Goal: Task Accomplishment & Management: Complete application form

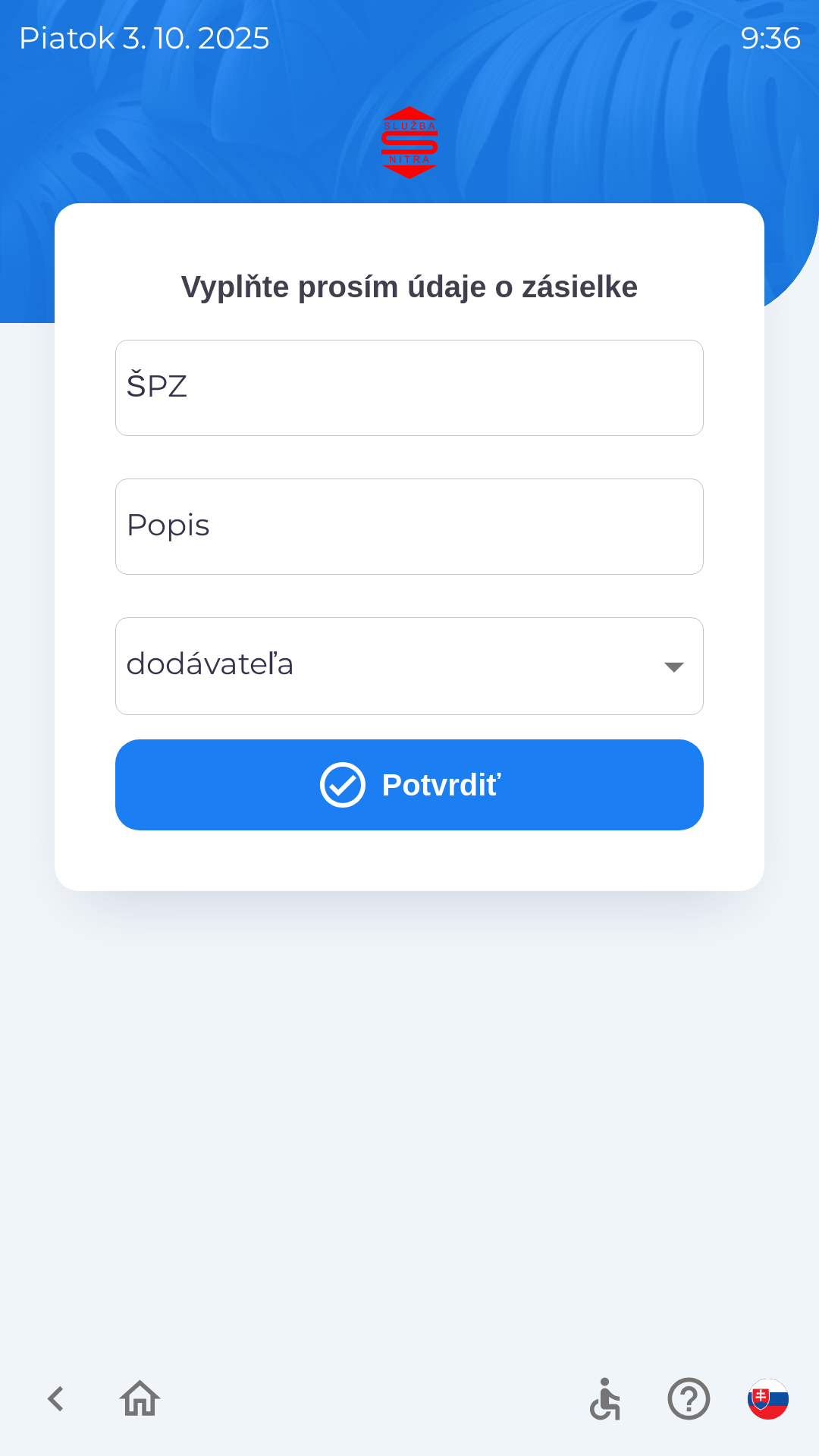
click at [363, 391] on input "ŠPZ" at bounding box center [410, 387] width 552 height 60
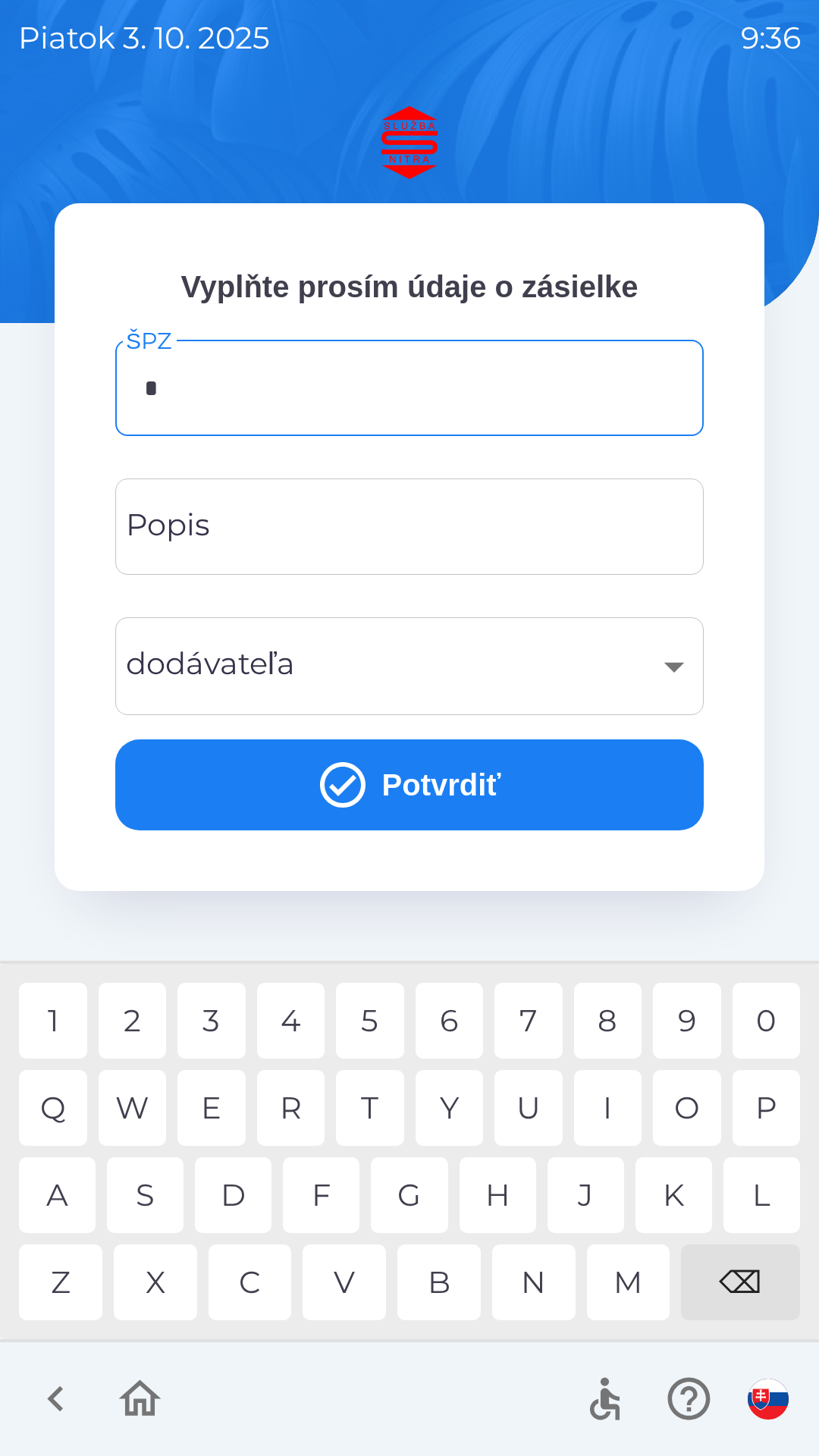
click at [452, 1283] on div "B" at bounding box center [438, 1282] width 83 height 76
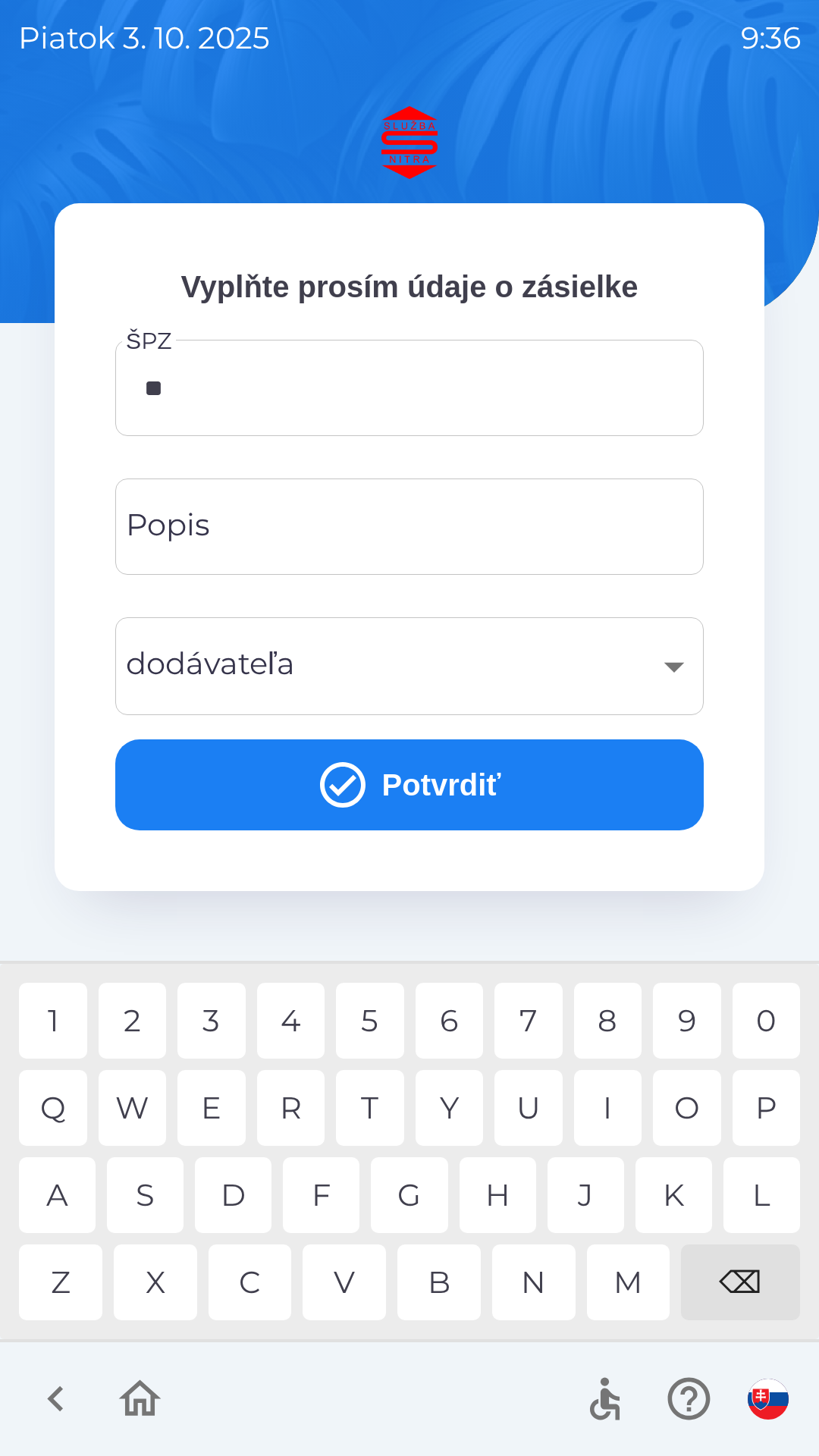
click at [765, 1192] on div "L" at bounding box center [761, 1195] width 77 height 76
click at [70, 1021] on div "1" at bounding box center [53, 1021] width 68 height 76
click at [540, 1103] on div "U" at bounding box center [528, 1107] width 68 height 76
type input "*******"
click at [170, 1278] on div "X" at bounding box center [155, 1282] width 83 height 76
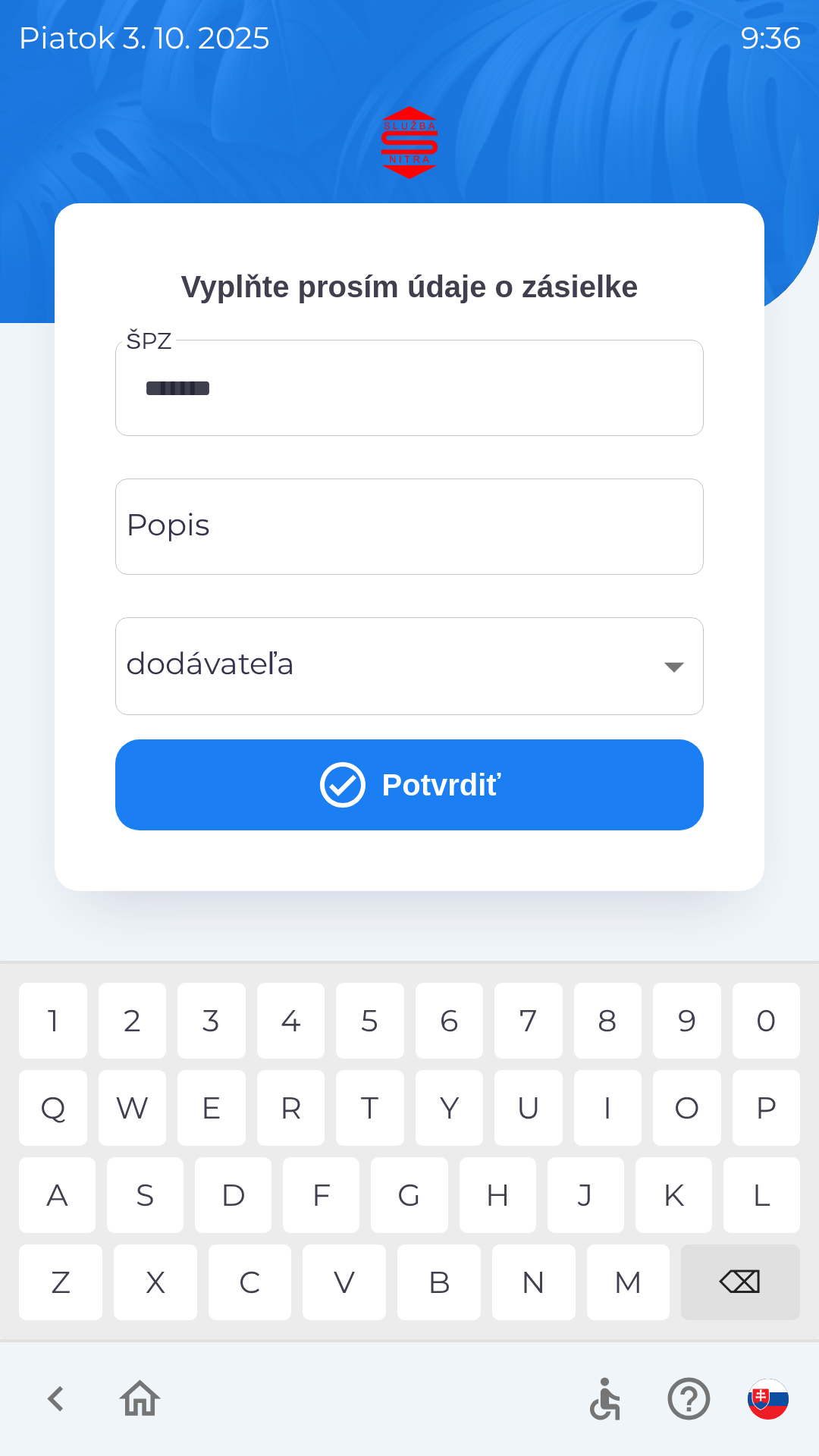
click at [336, 530] on input "Popis" at bounding box center [410, 527] width 552 height 60
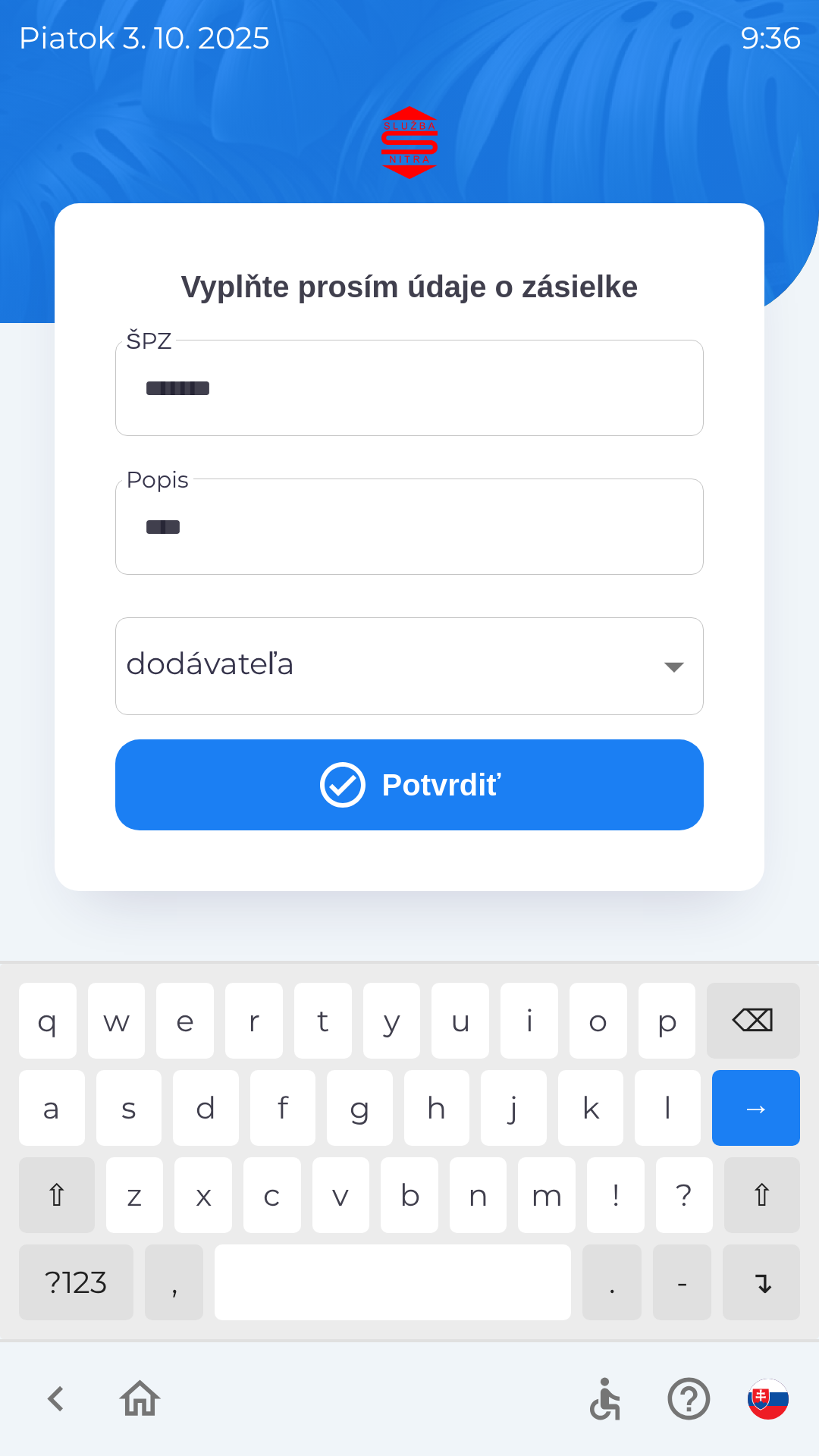
click at [180, 1022] on div "e" at bounding box center [185, 1021] width 58 height 76
click at [365, 1286] on div at bounding box center [392, 1282] width 356 height 76
click at [589, 1103] on div "k" at bounding box center [591, 1107] width 66 height 76
click at [342, 1020] on div "t" at bounding box center [323, 1021] width 58 height 76
type input "**********"
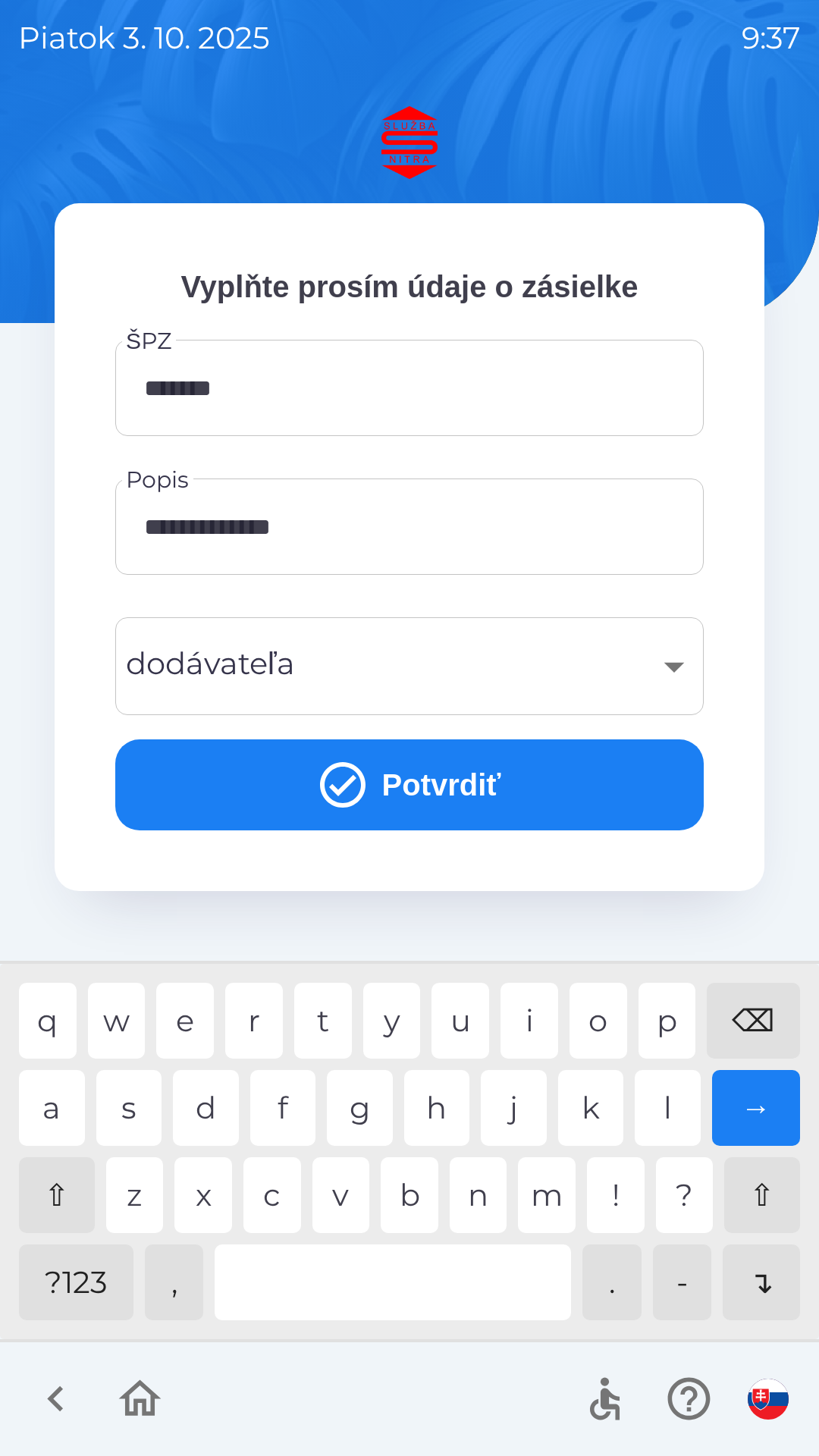
click at [492, 1203] on div "n" at bounding box center [479, 1195] width 58 height 76
click at [381, 672] on div "​" at bounding box center [410, 666] width 552 height 62
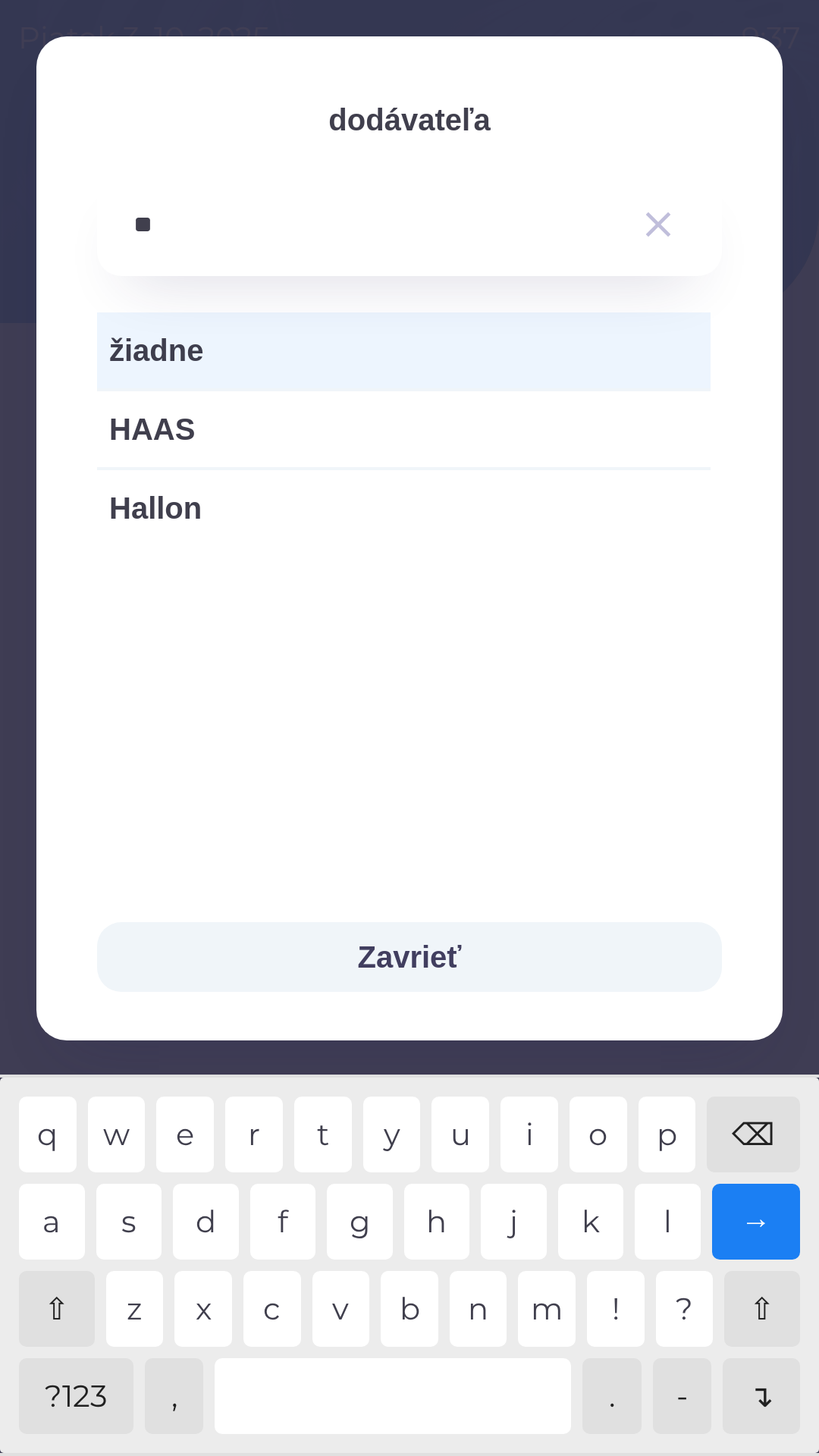
click at [61, 1229] on div "a" at bounding box center [52, 1221] width 66 height 76
click at [670, 1220] on div "l" at bounding box center [667, 1221] width 66 height 76
click at [215, 1234] on div "d" at bounding box center [206, 1221] width 66 height 76
click at [673, 1139] on div "p" at bounding box center [667, 1135] width 58 height 76
click at [664, 1233] on div "l" at bounding box center [667, 1221] width 66 height 76
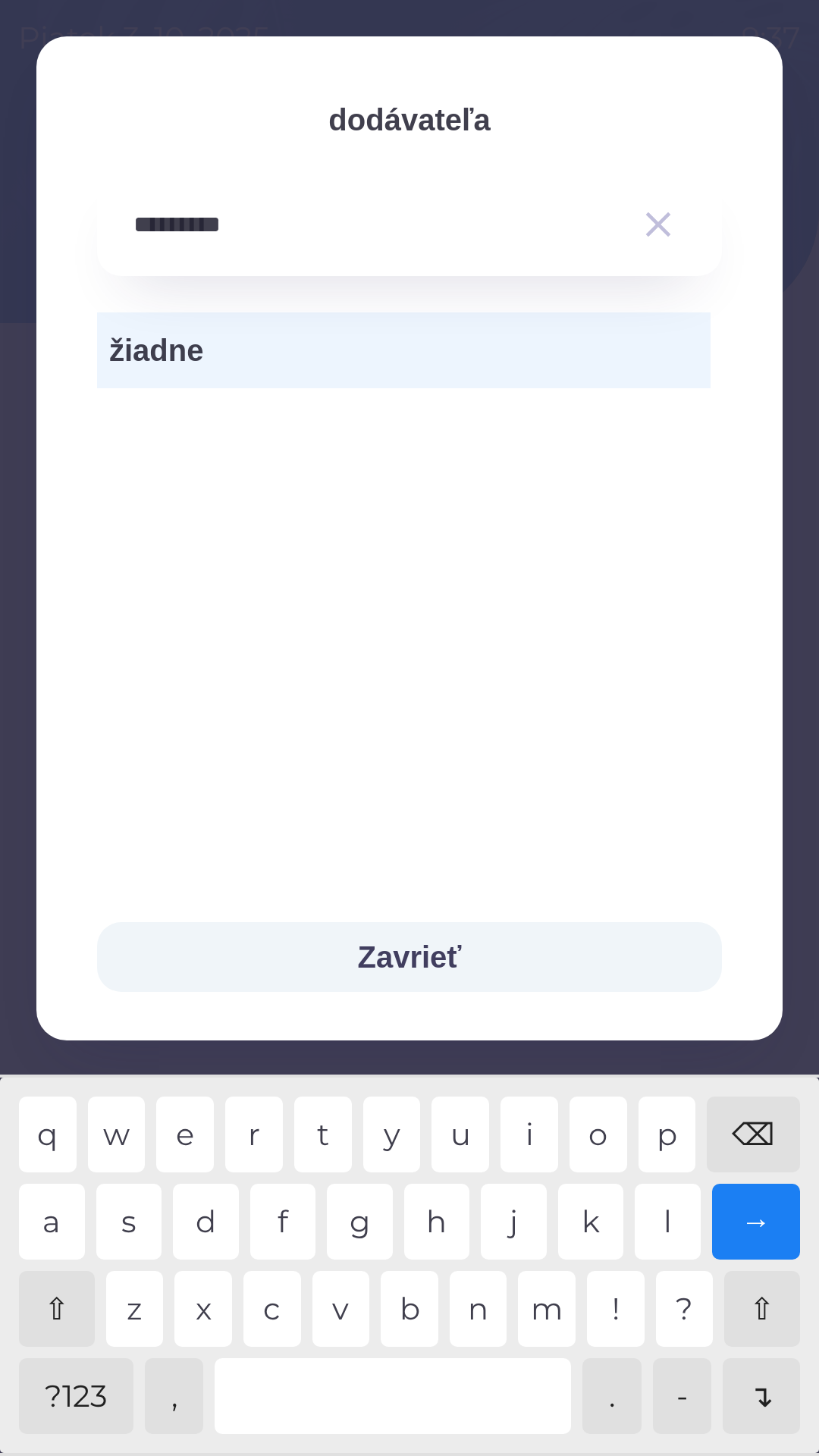
click at [470, 1126] on div "u" at bounding box center [461, 1135] width 58 height 76
type input "**********"
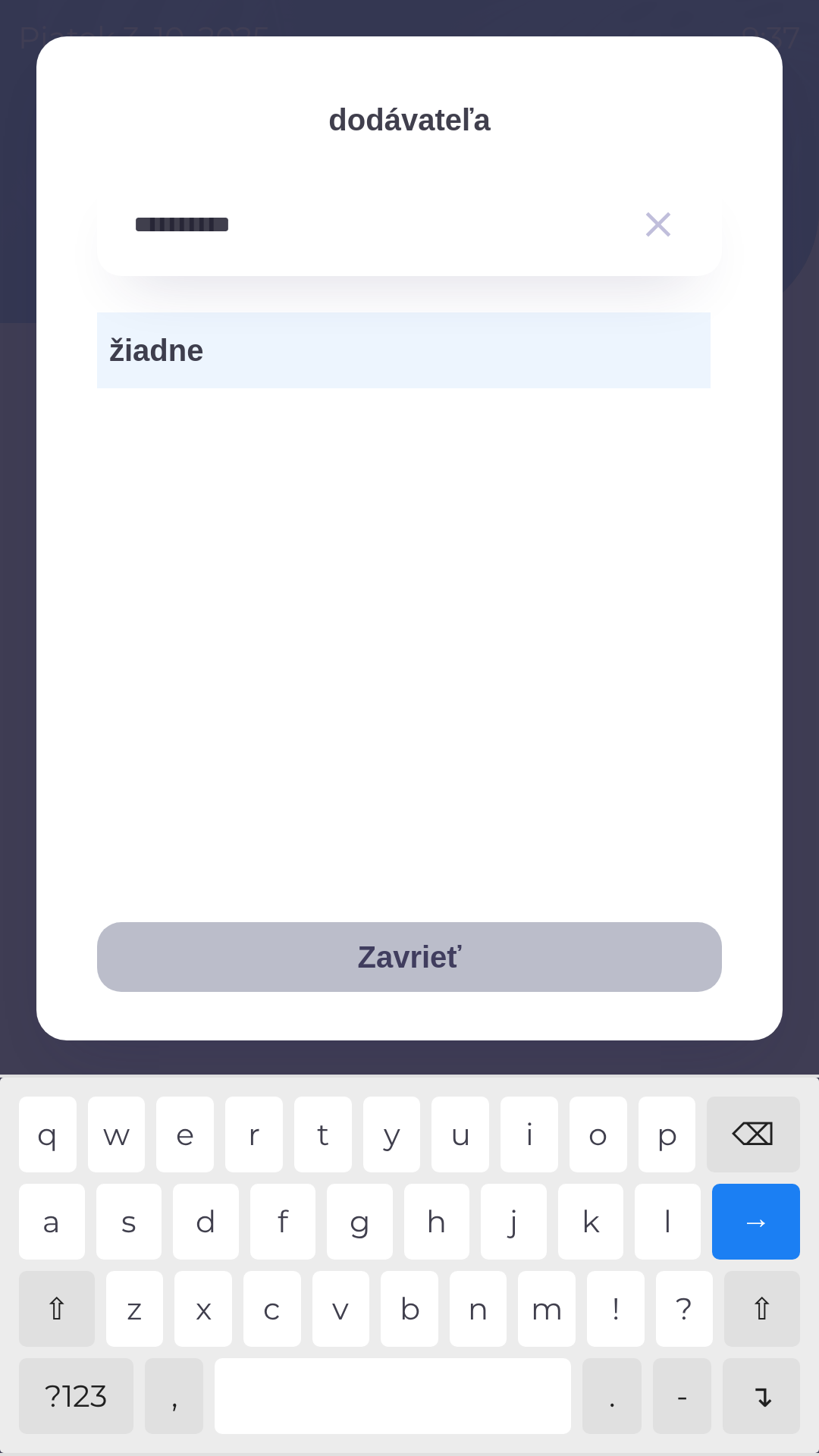
click at [414, 958] on button "Zavrieť" at bounding box center [410, 957] width 625 height 70
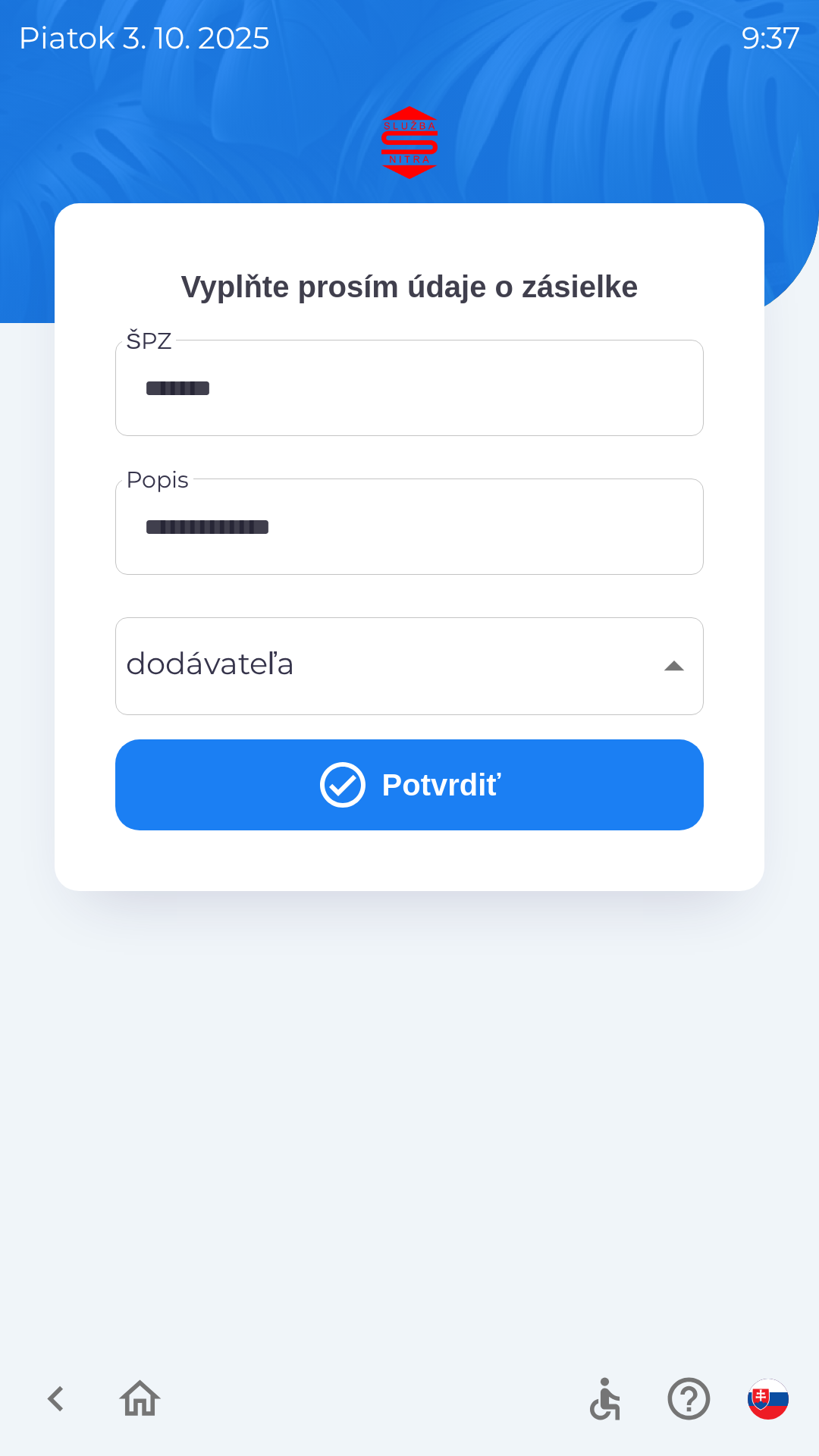
click at [405, 789] on button "Potvrdiť" at bounding box center [410, 784] width 588 height 91
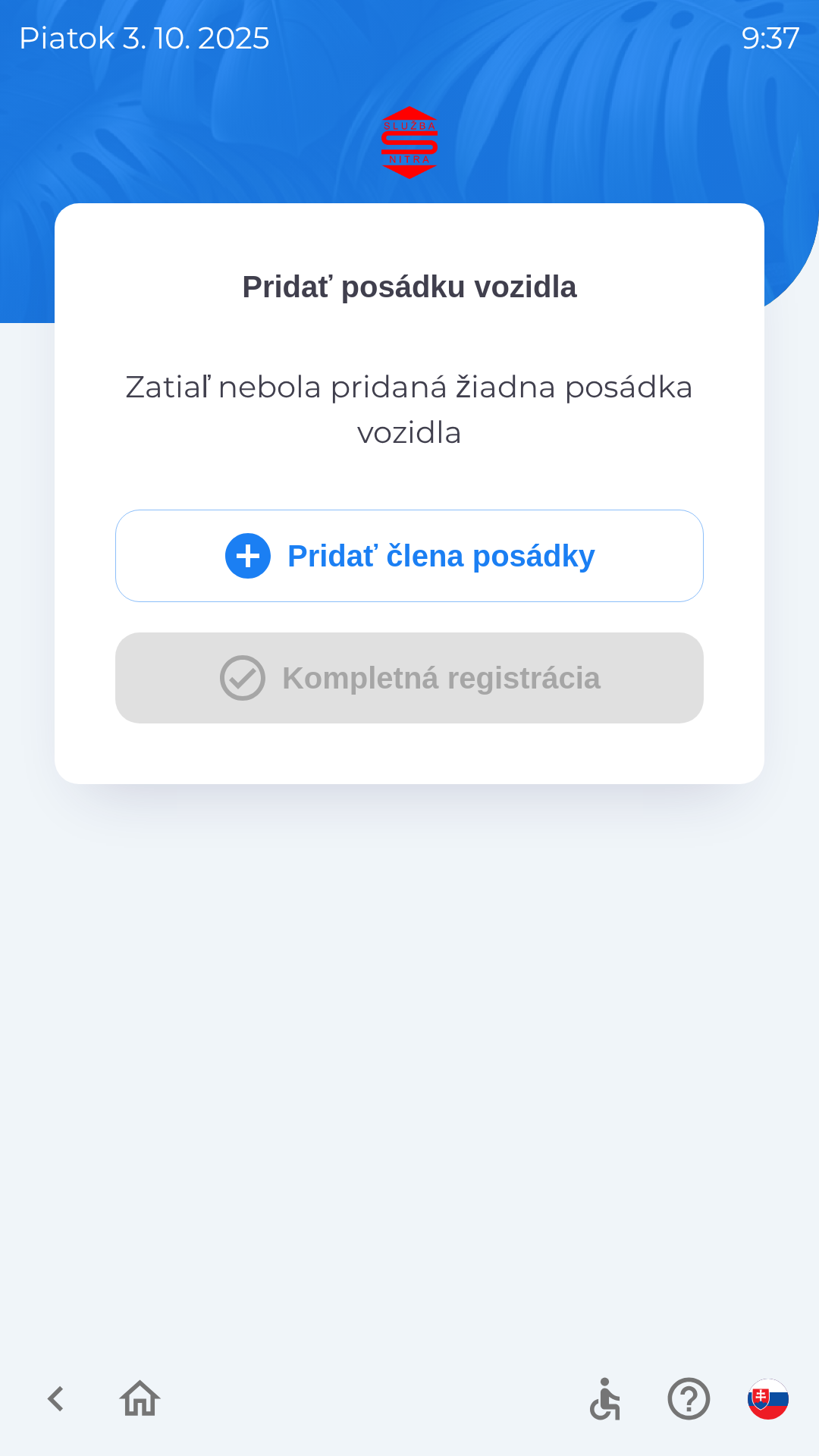
click at [357, 687] on div "Pridať člena posádky Kompletná registrácia" at bounding box center [410, 616] width 588 height 213
click at [380, 574] on button "Pridať člena posádky" at bounding box center [410, 555] width 588 height 92
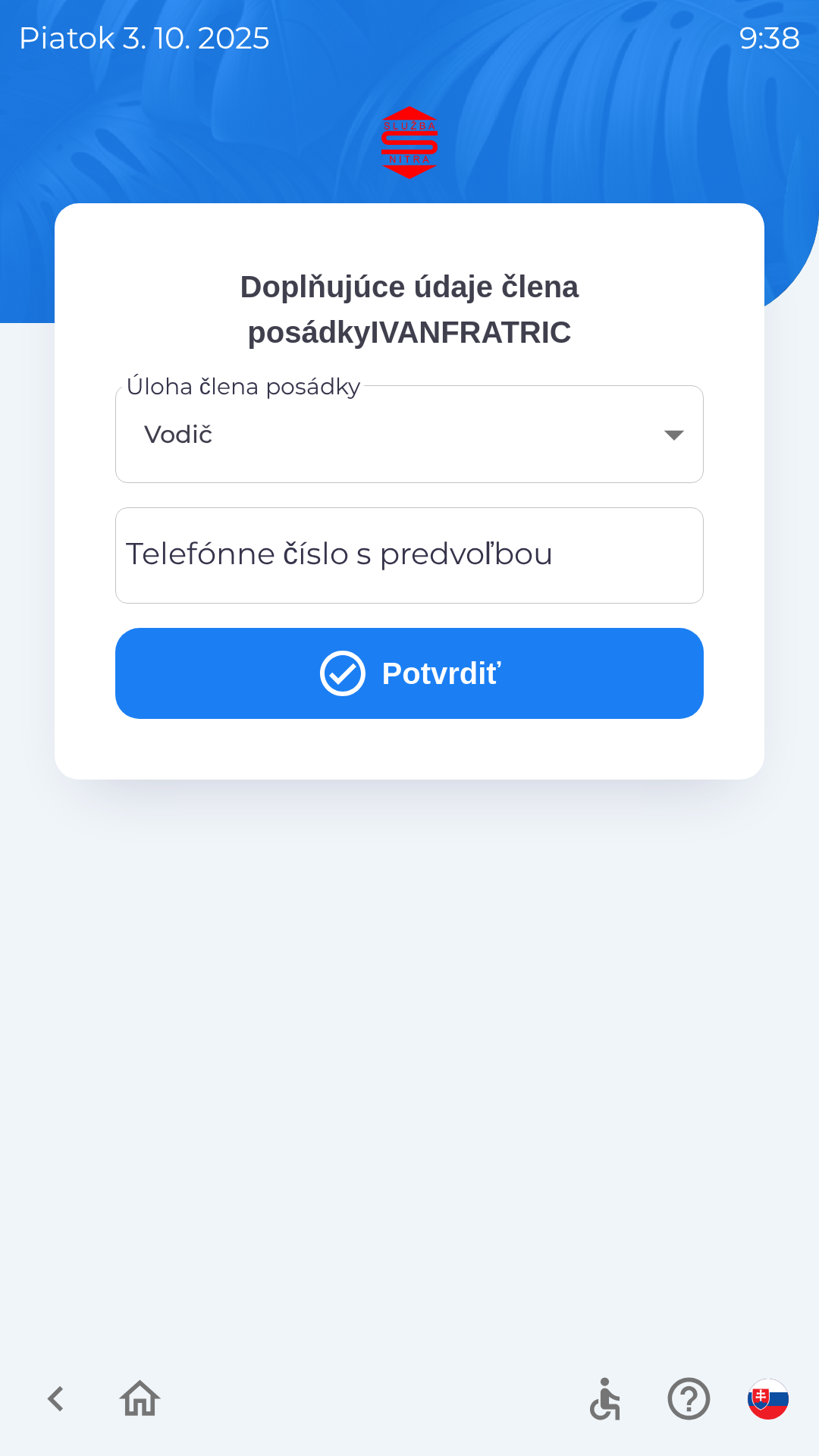
click at [390, 555] on div "Telefónne číslo s predvoľbou Telefónne číslo s predvoľbou" at bounding box center [410, 555] width 588 height 96
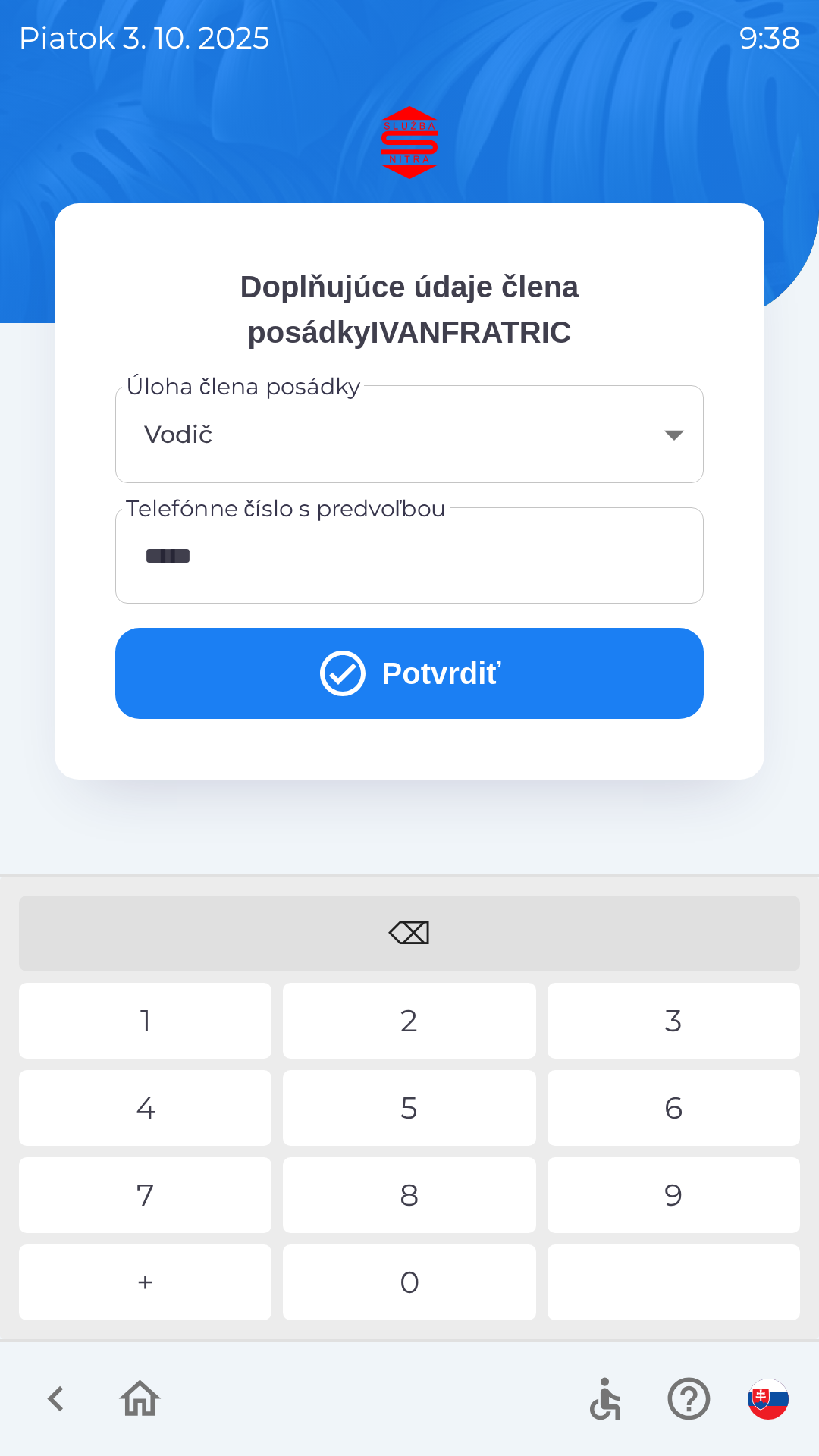
click at [191, 1019] on div "1" at bounding box center [145, 1021] width 252 height 76
click at [419, 1100] on div "5" at bounding box center [409, 1107] width 252 height 76
click at [689, 1114] on div "6" at bounding box center [673, 1107] width 252 height 76
click at [185, 1107] on div "4" at bounding box center [145, 1107] width 252 height 76
click at [442, 1029] on div "2" at bounding box center [409, 1021] width 252 height 76
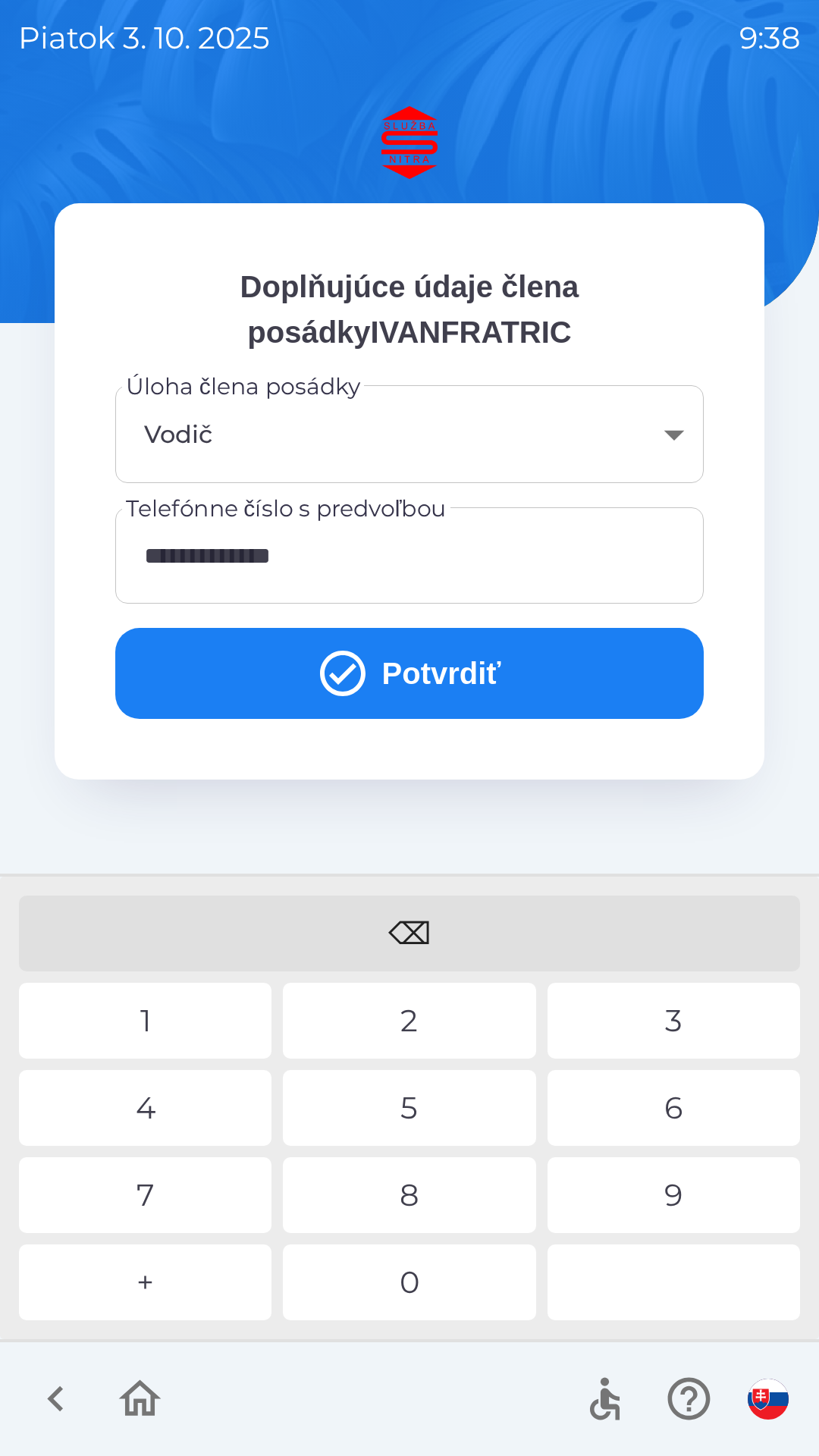
type input "**********"
click at [480, 660] on button "Potvrdiť" at bounding box center [410, 673] width 588 height 91
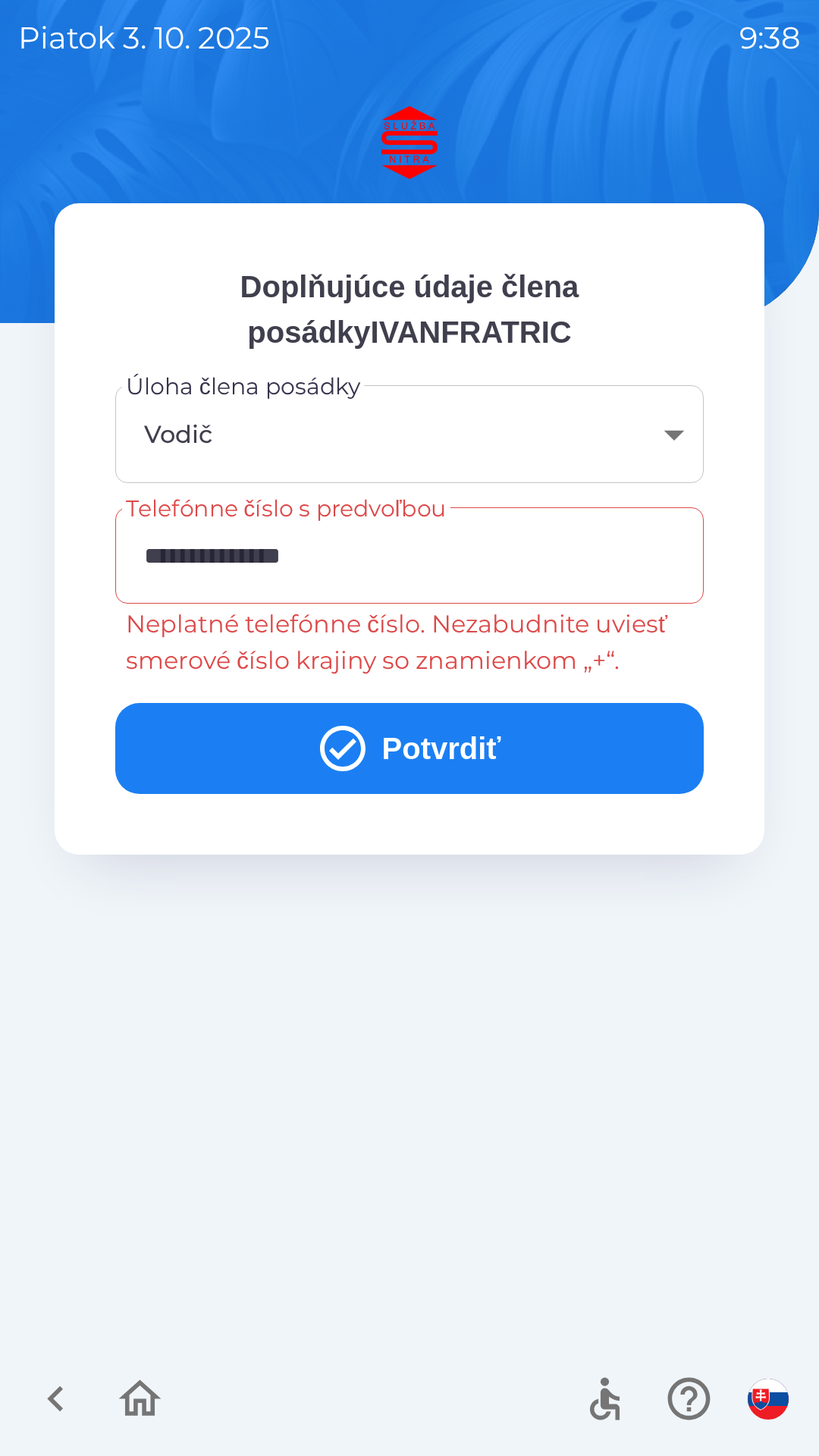
click at [184, 561] on input "**********" at bounding box center [410, 555] width 552 height 60
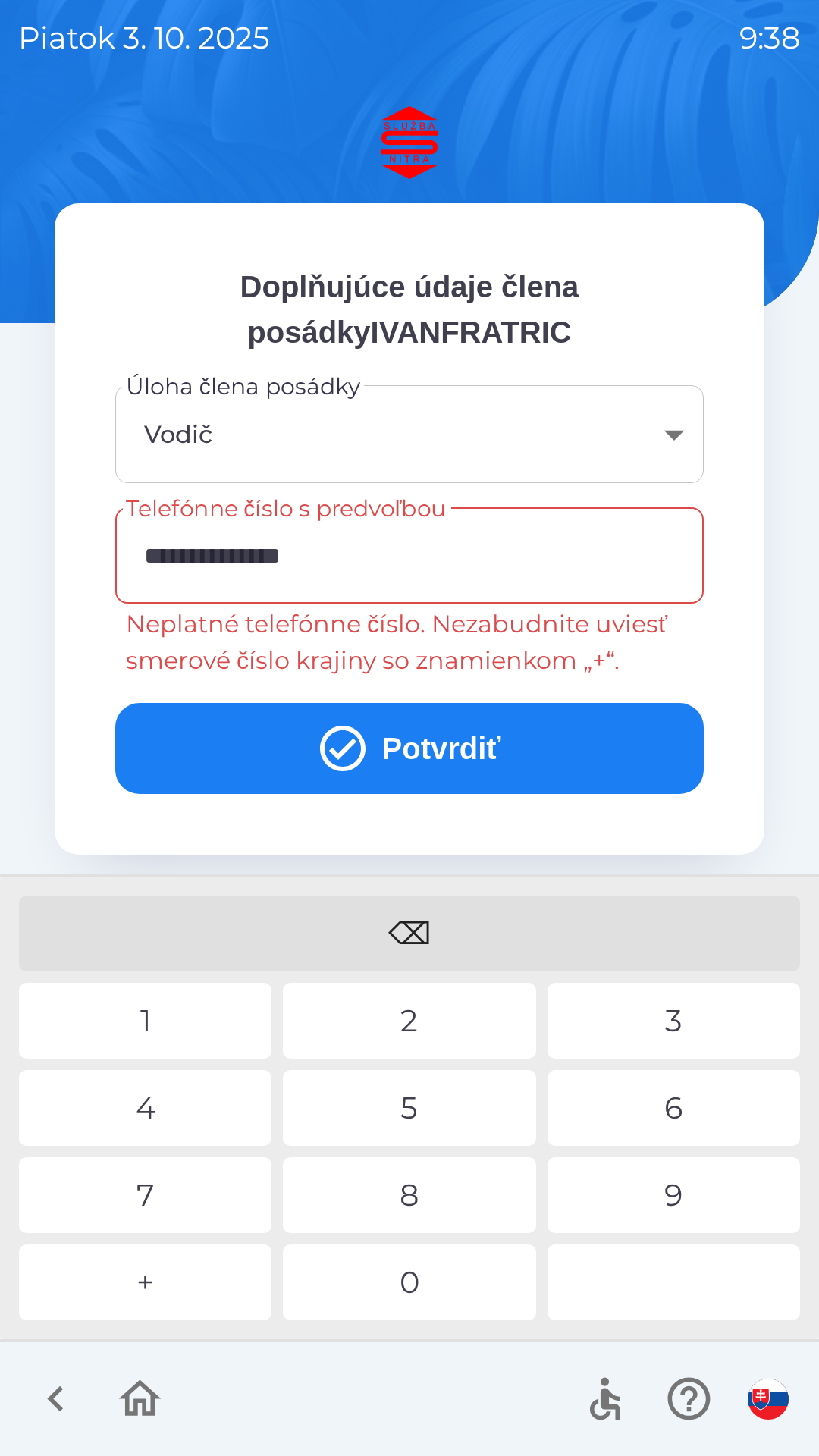
click at [48, 1387] on icon "button" at bounding box center [56, 1398] width 51 height 51
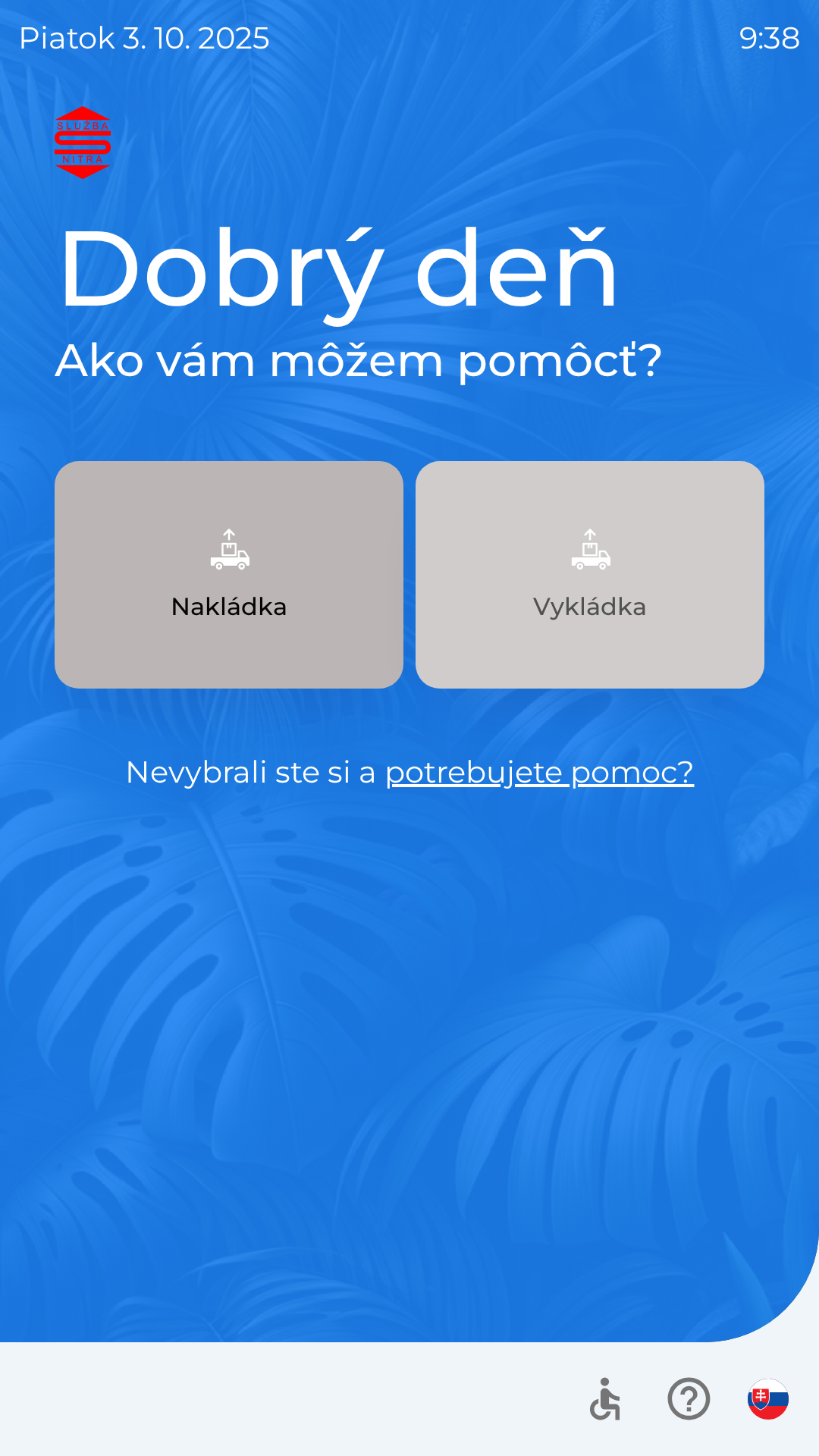
click at [629, 589] on p "Vykládka" at bounding box center [590, 606] width 114 height 36
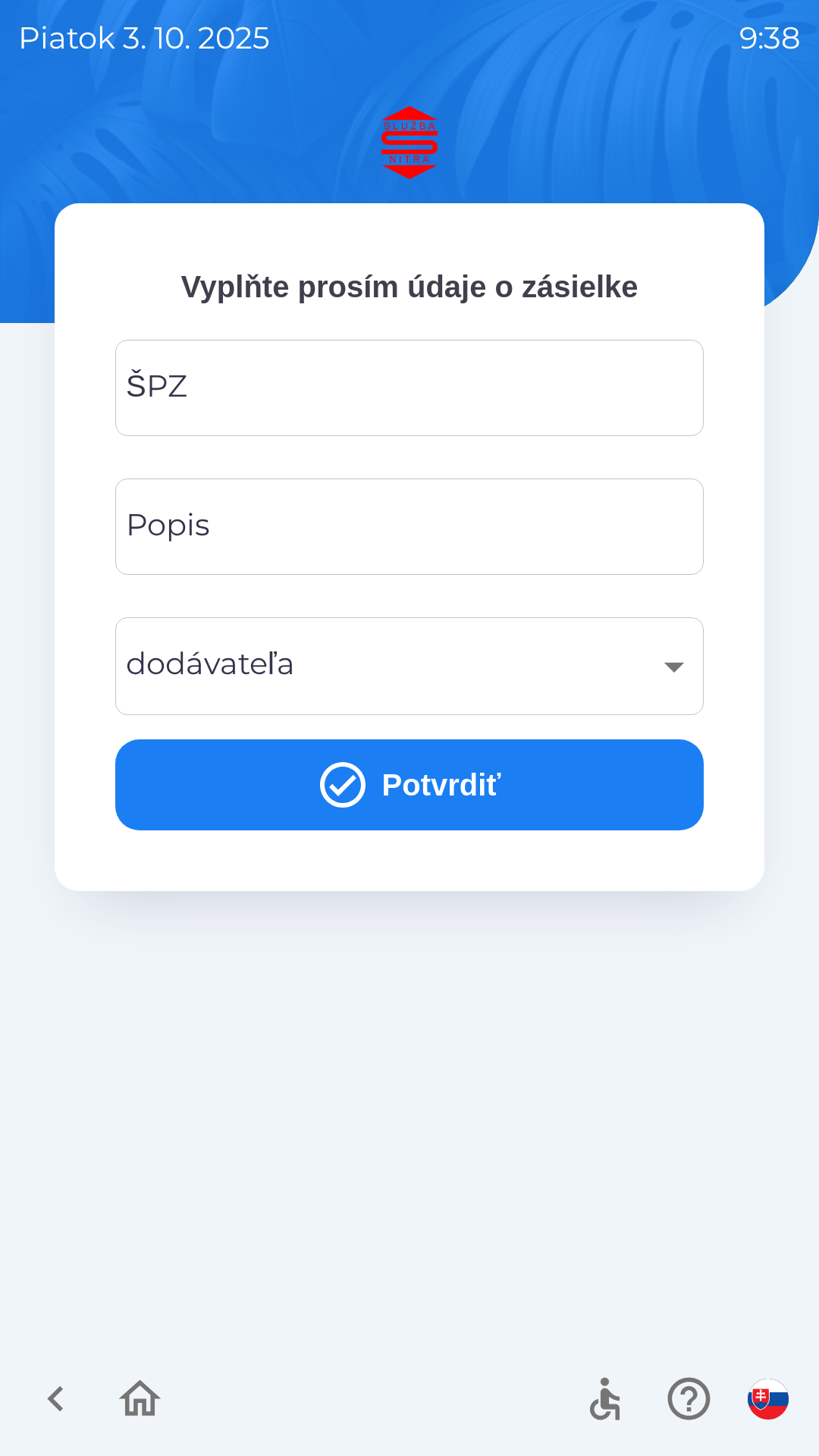
click at [395, 386] on input "ŠPZ" at bounding box center [410, 387] width 552 height 60
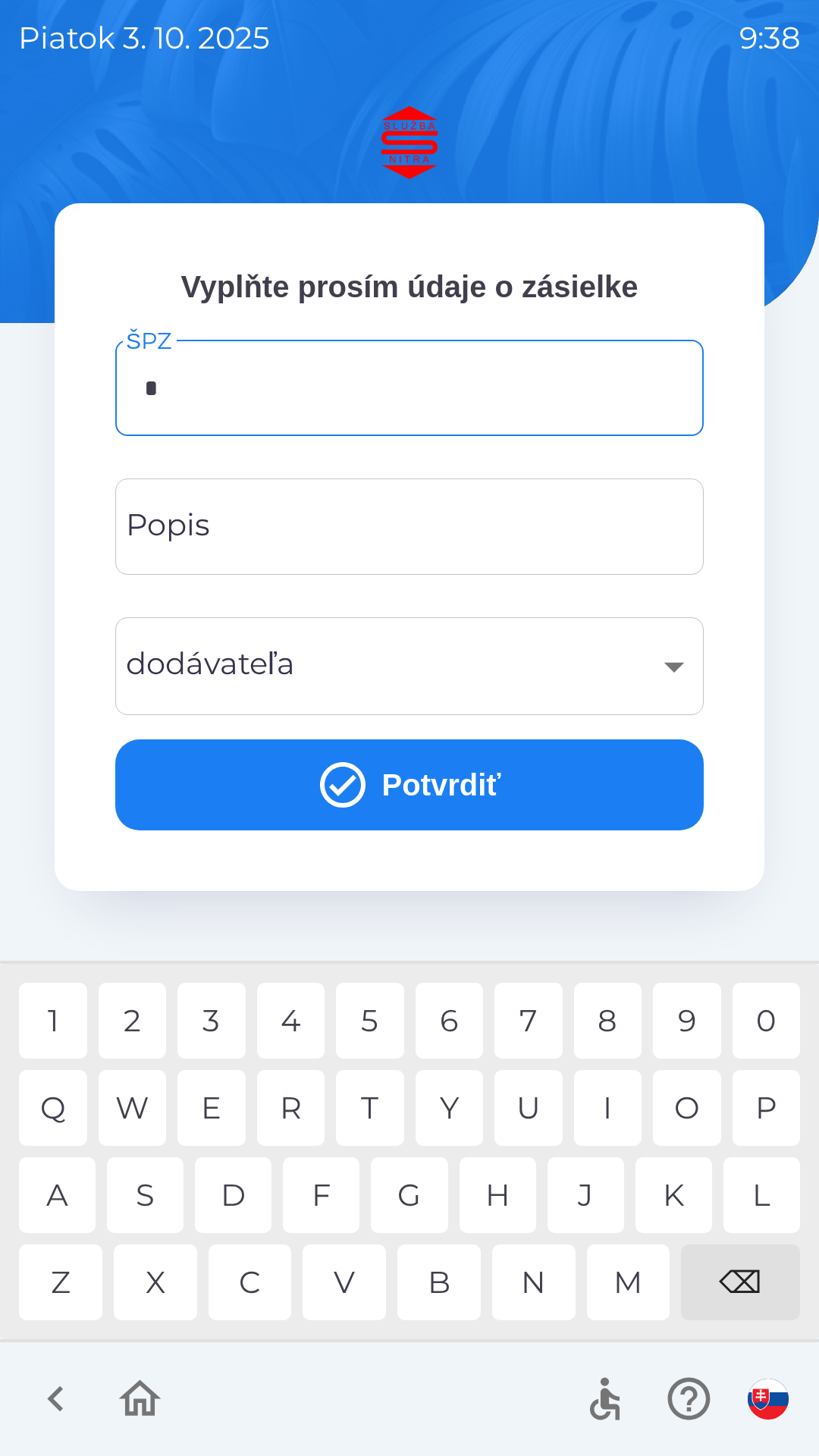
click at [450, 1288] on div "B" at bounding box center [438, 1282] width 83 height 76
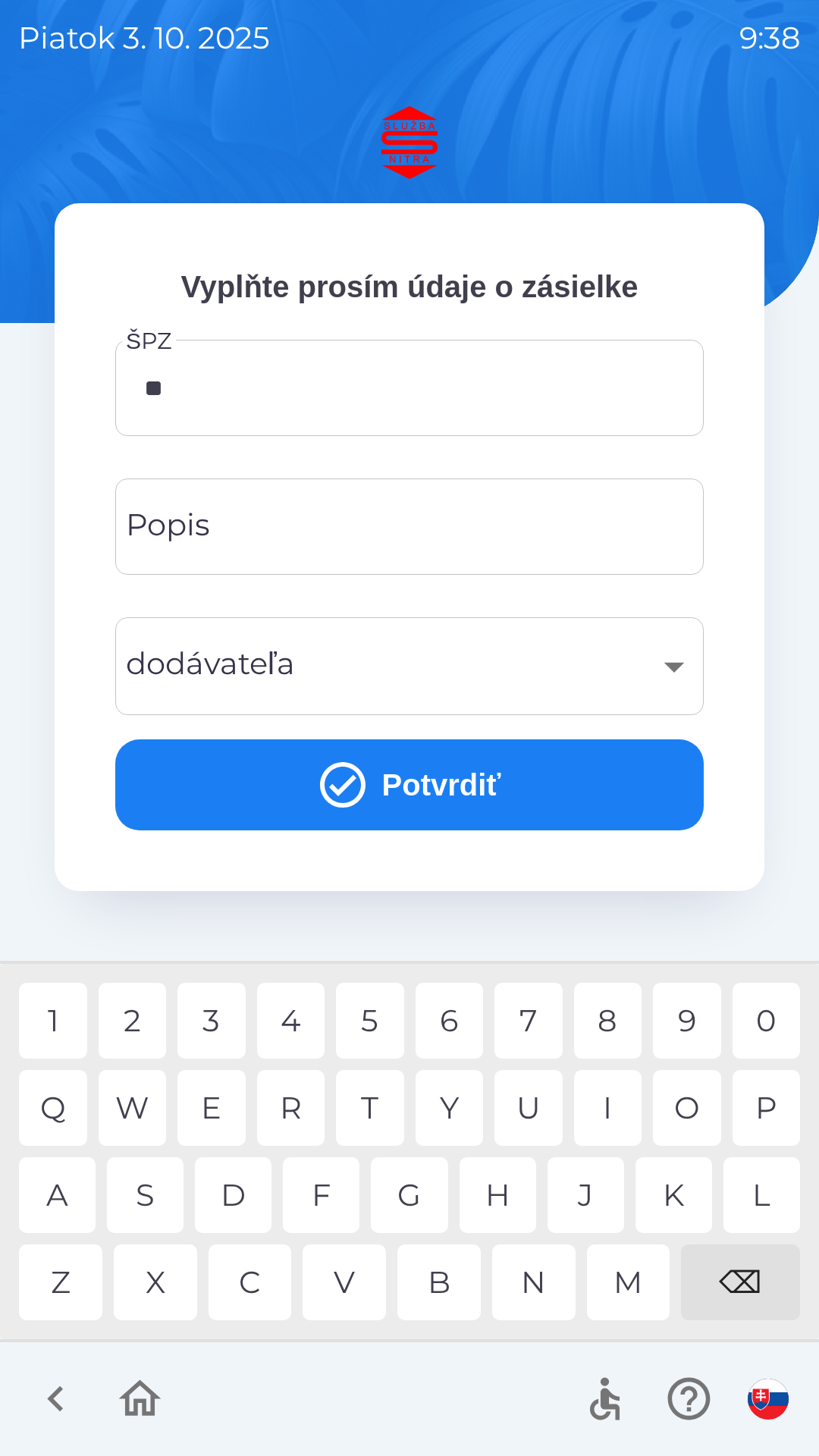
click at [745, 1185] on div "L" at bounding box center [761, 1195] width 77 height 76
click at [65, 1028] on div "1" at bounding box center [53, 1021] width 68 height 76
click at [774, 1018] on div "0" at bounding box center [766, 1021] width 68 height 76
click at [461, 1027] on div "6" at bounding box center [449, 1021] width 68 height 76
click at [544, 1111] on div "U" at bounding box center [528, 1107] width 68 height 76
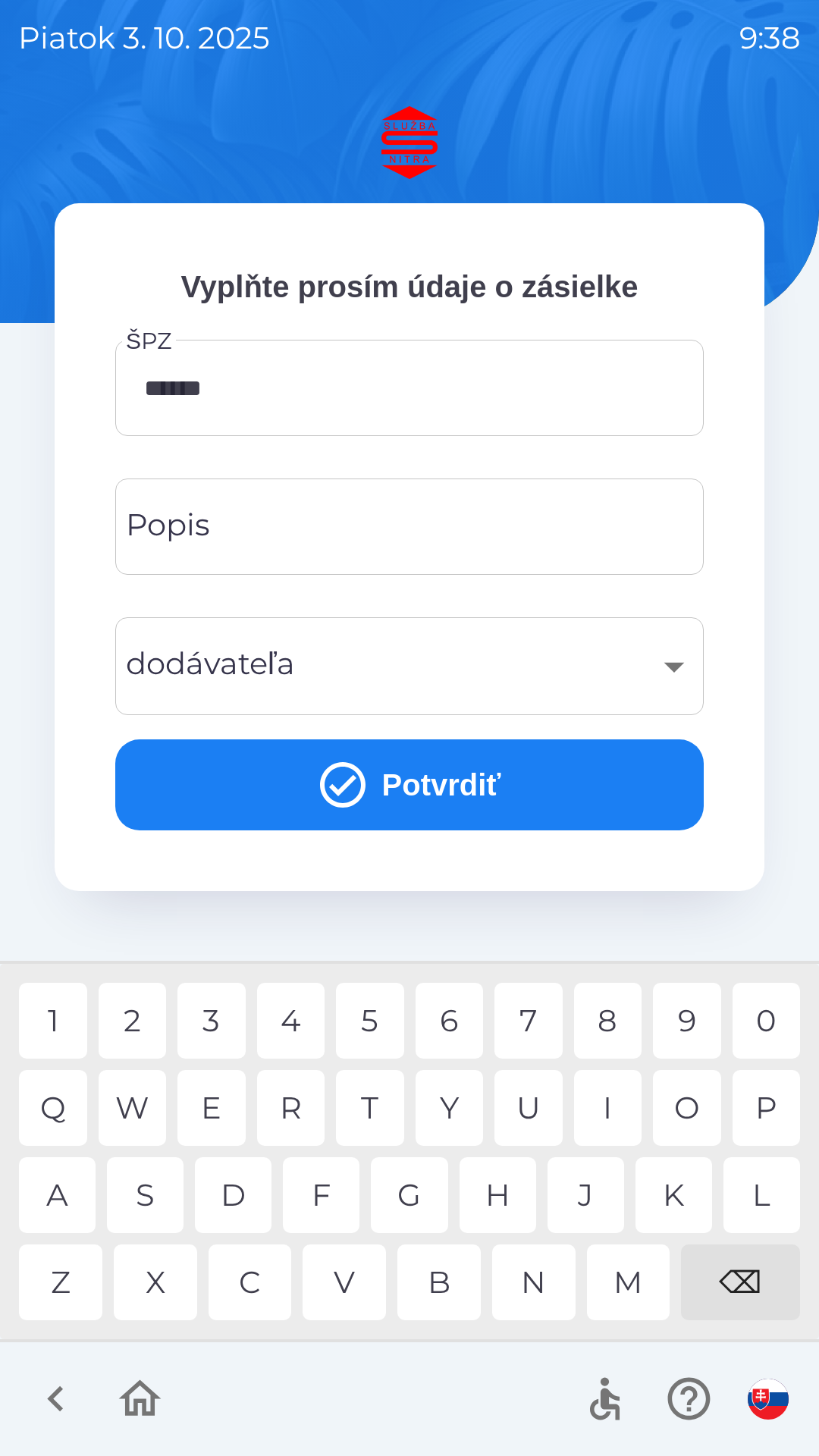
type input "*******"
click at [173, 1272] on div "X" at bounding box center [155, 1282] width 83 height 76
click at [399, 530] on input "Popis" at bounding box center [410, 527] width 552 height 60
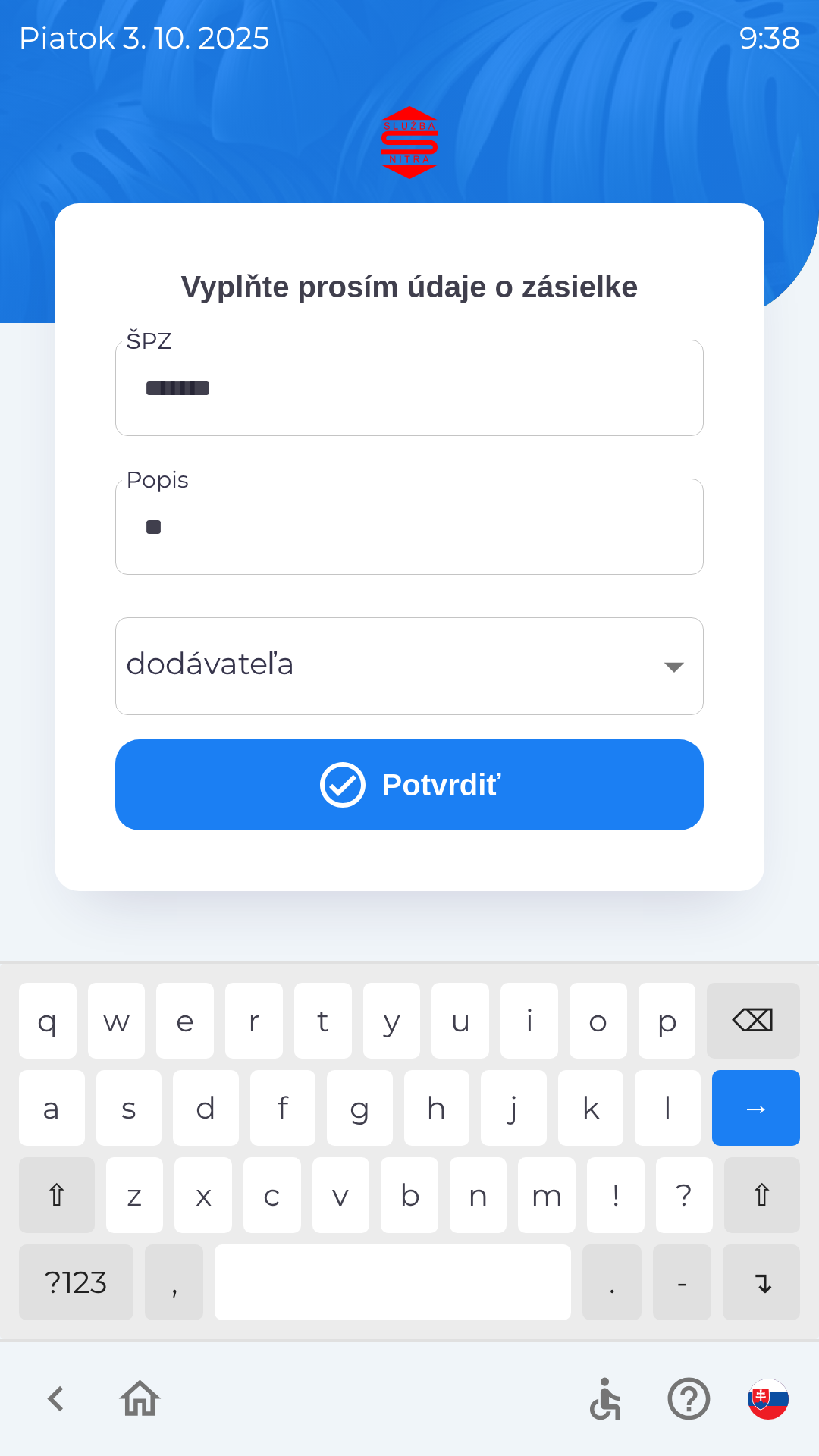
click at [56, 1105] on div "a" at bounding box center [52, 1107] width 66 height 76
click at [77, 1105] on div "a" at bounding box center [52, 1107] width 66 height 76
type input "**********"
click at [434, 682] on div "​" at bounding box center [410, 666] width 552 height 62
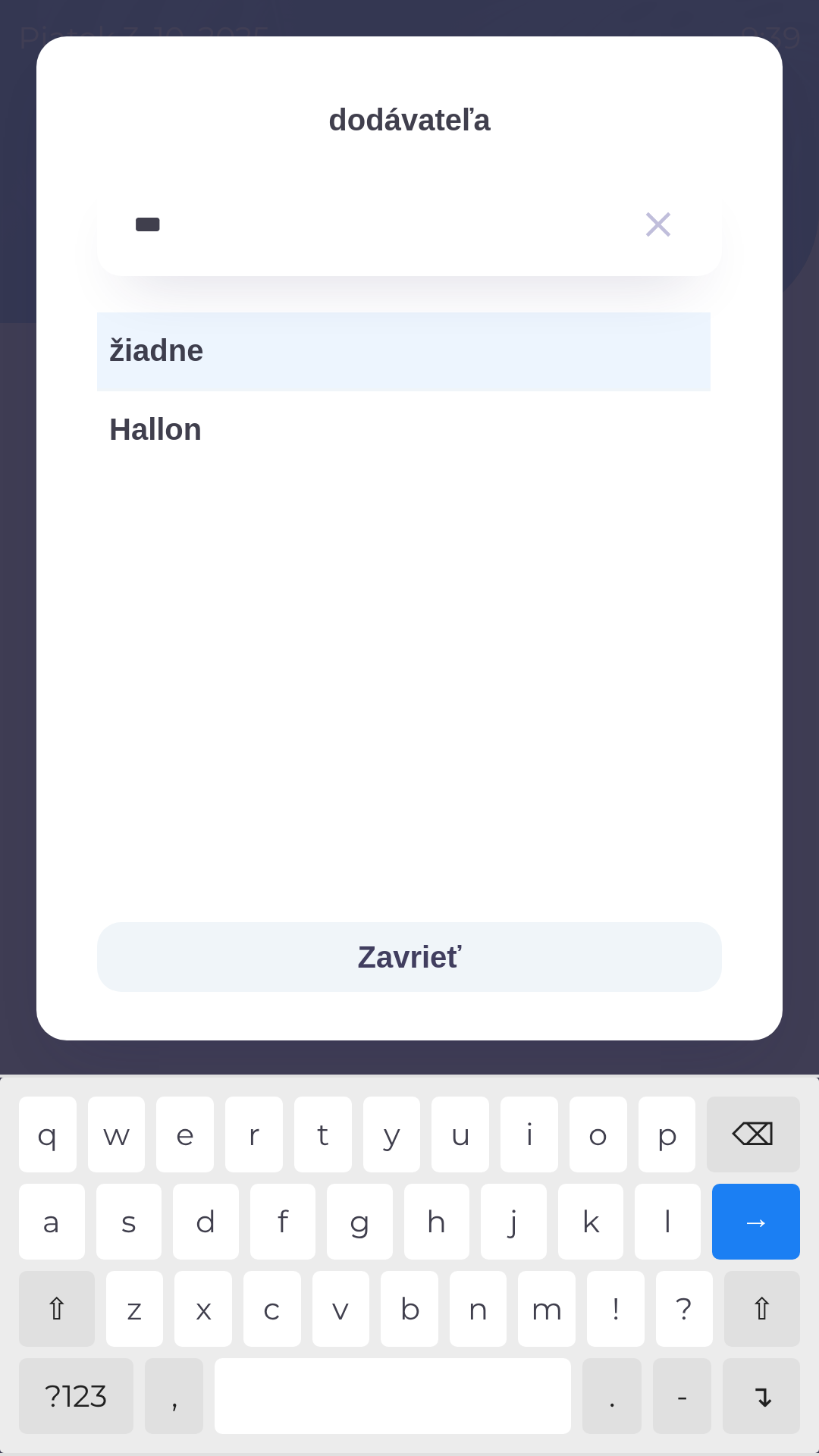
click at [671, 1221] on div "l" at bounding box center [667, 1221] width 66 height 76
click at [396, 1103] on div "y" at bounding box center [392, 1135] width 58 height 76
click at [462, 1135] on div "u" at bounding box center [461, 1135] width 58 height 76
type input "**********"
click at [428, 957] on button "Zavrieť" at bounding box center [410, 957] width 625 height 70
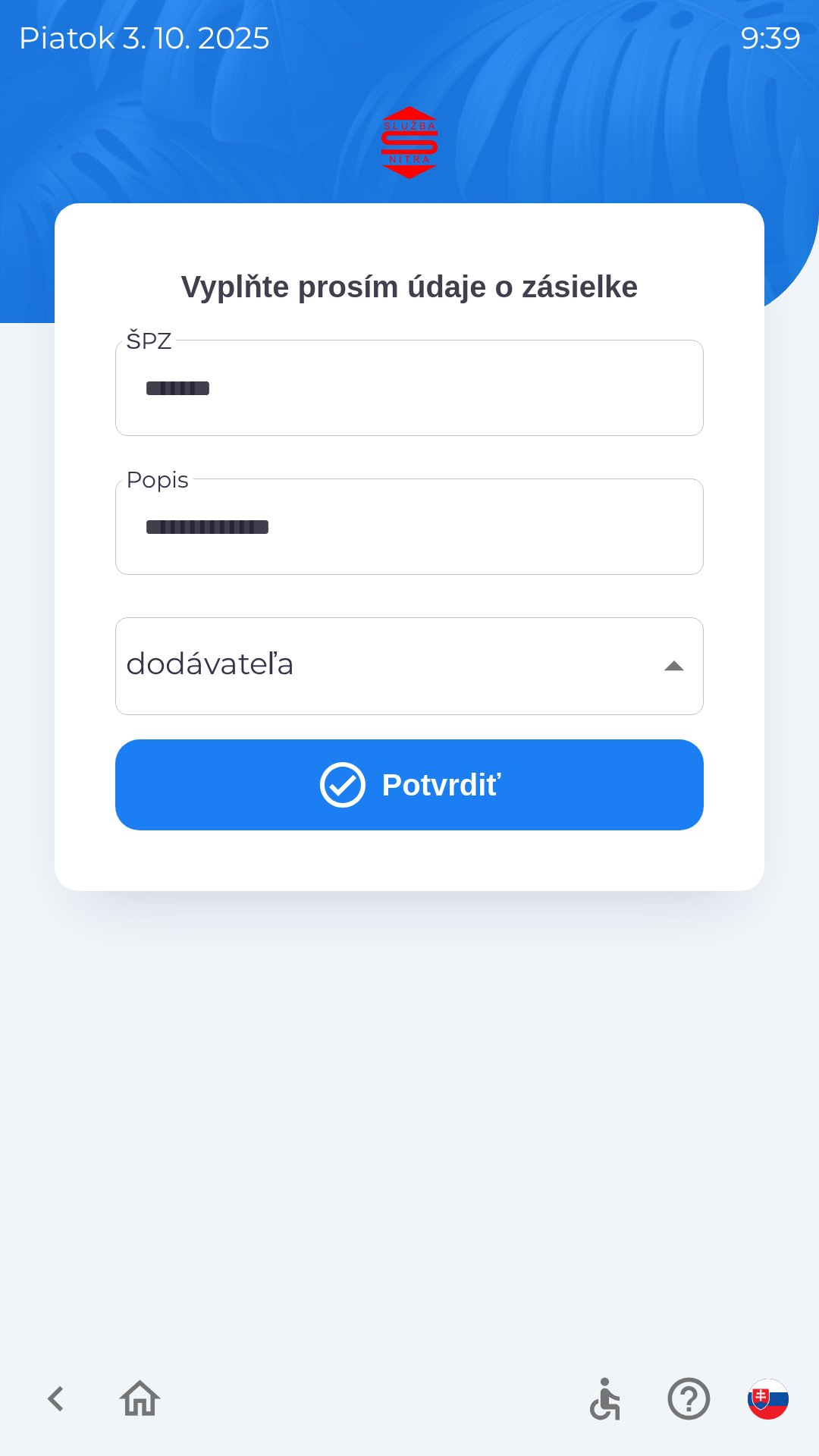
click at [446, 794] on button "Potvrdiť" at bounding box center [410, 784] width 588 height 91
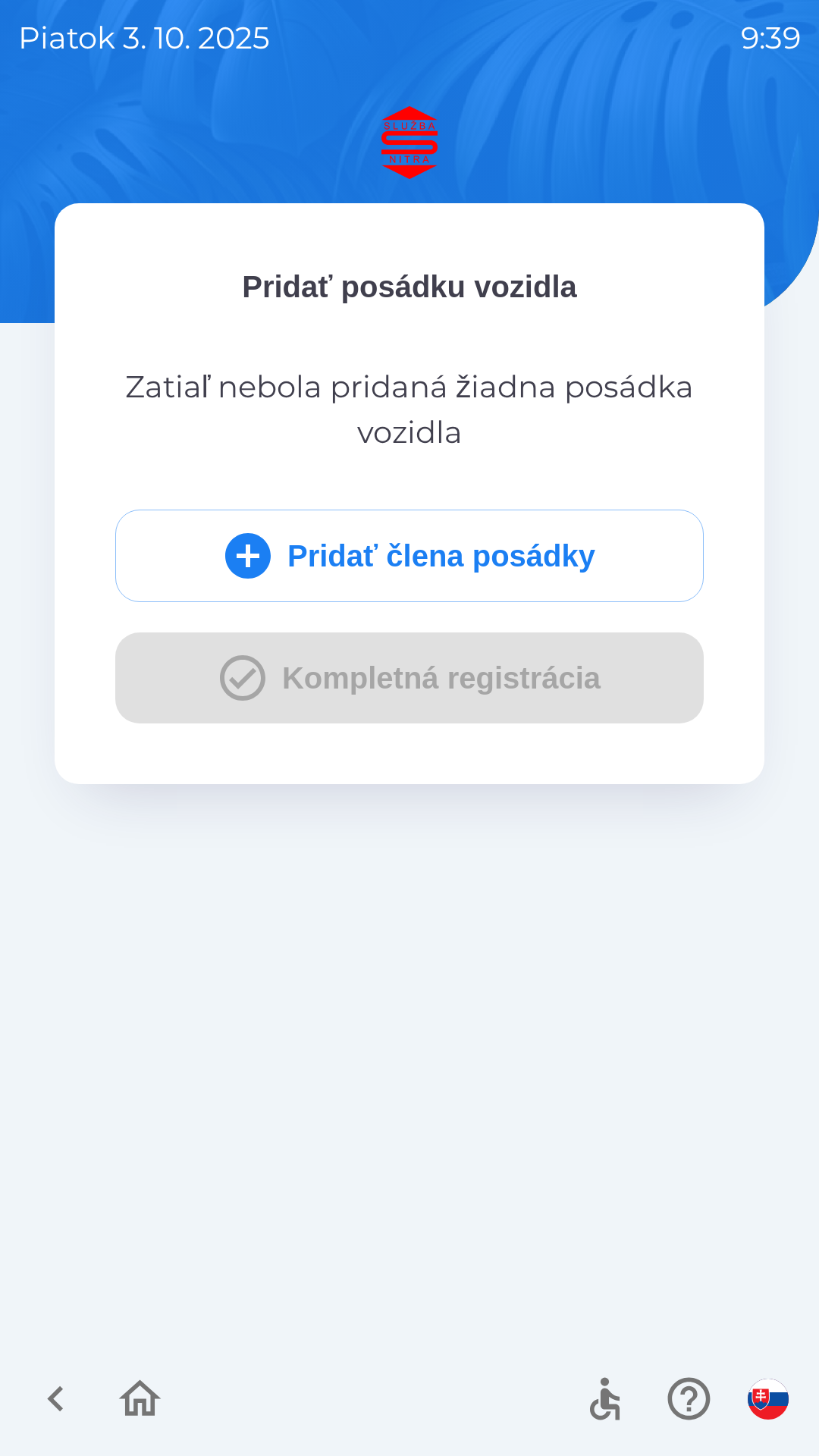
click at [459, 556] on button "Pridať člena posádky" at bounding box center [410, 555] width 588 height 92
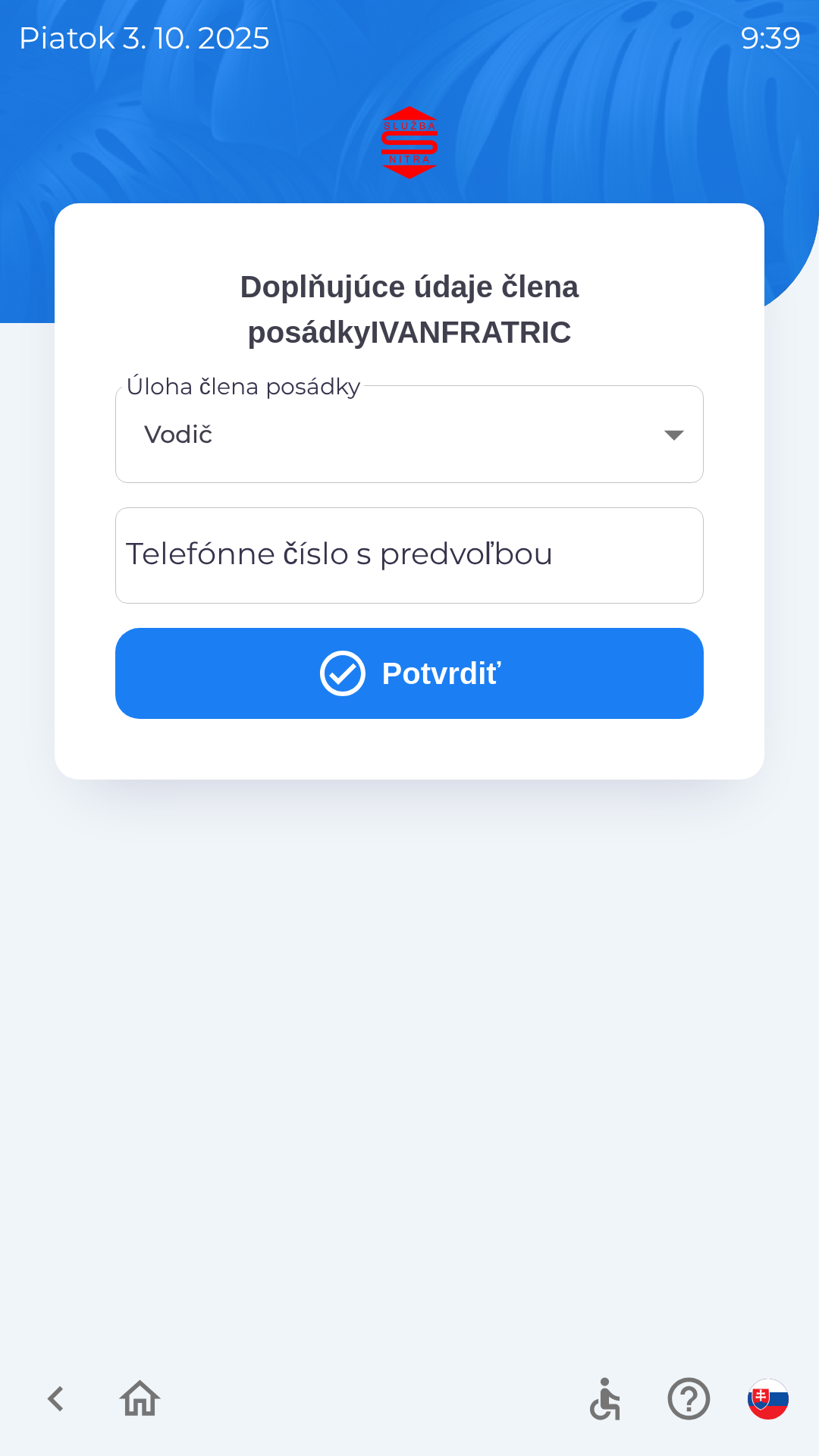
click at [422, 540] on div "Telefónne číslo s predvoľbou Telefónne číslo s predvoľbou" at bounding box center [410, 555] width 588 height 96
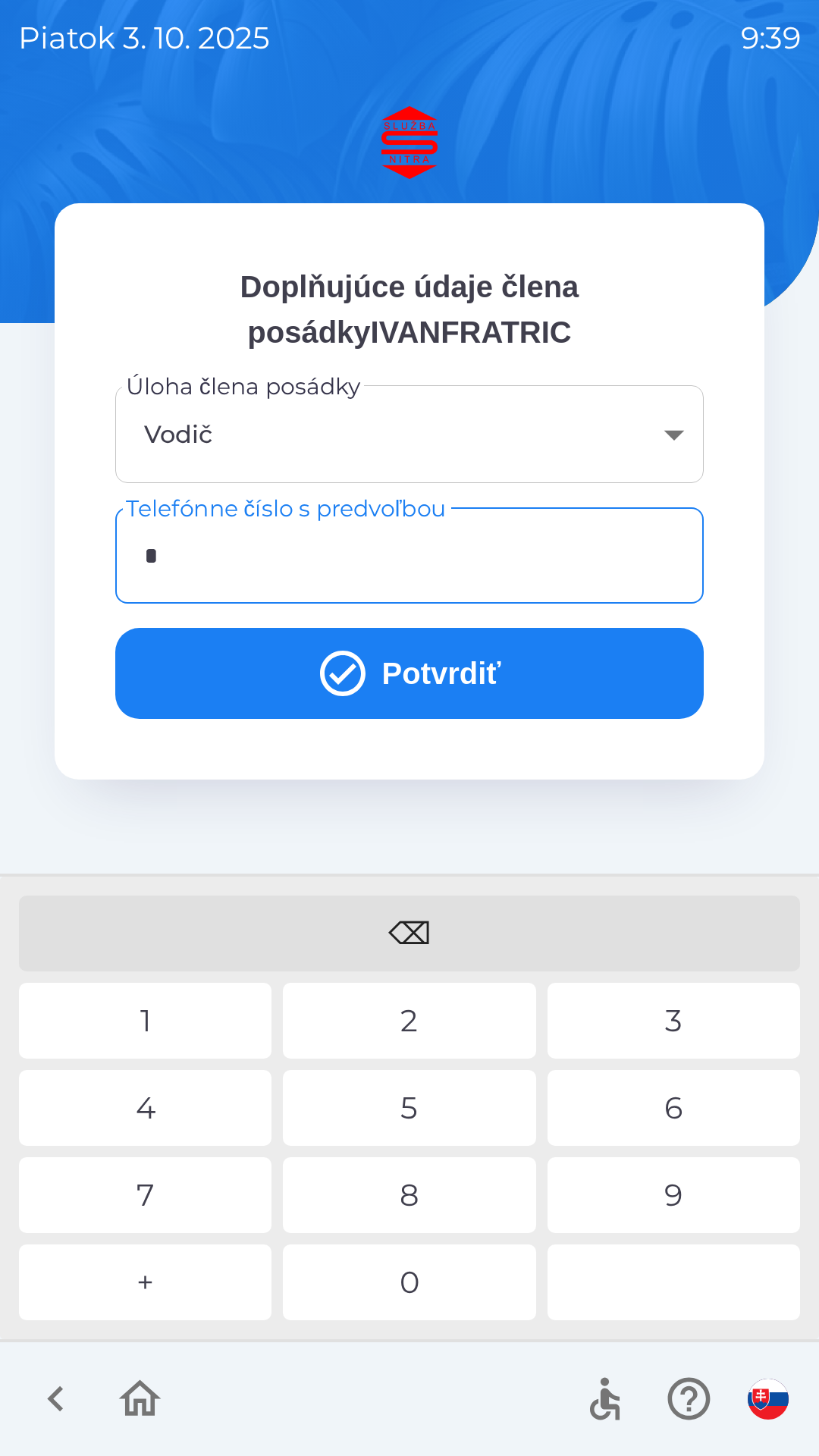
click at [161, 1280] on div "+" at bounding box center [145, 1282] width 252 height 76
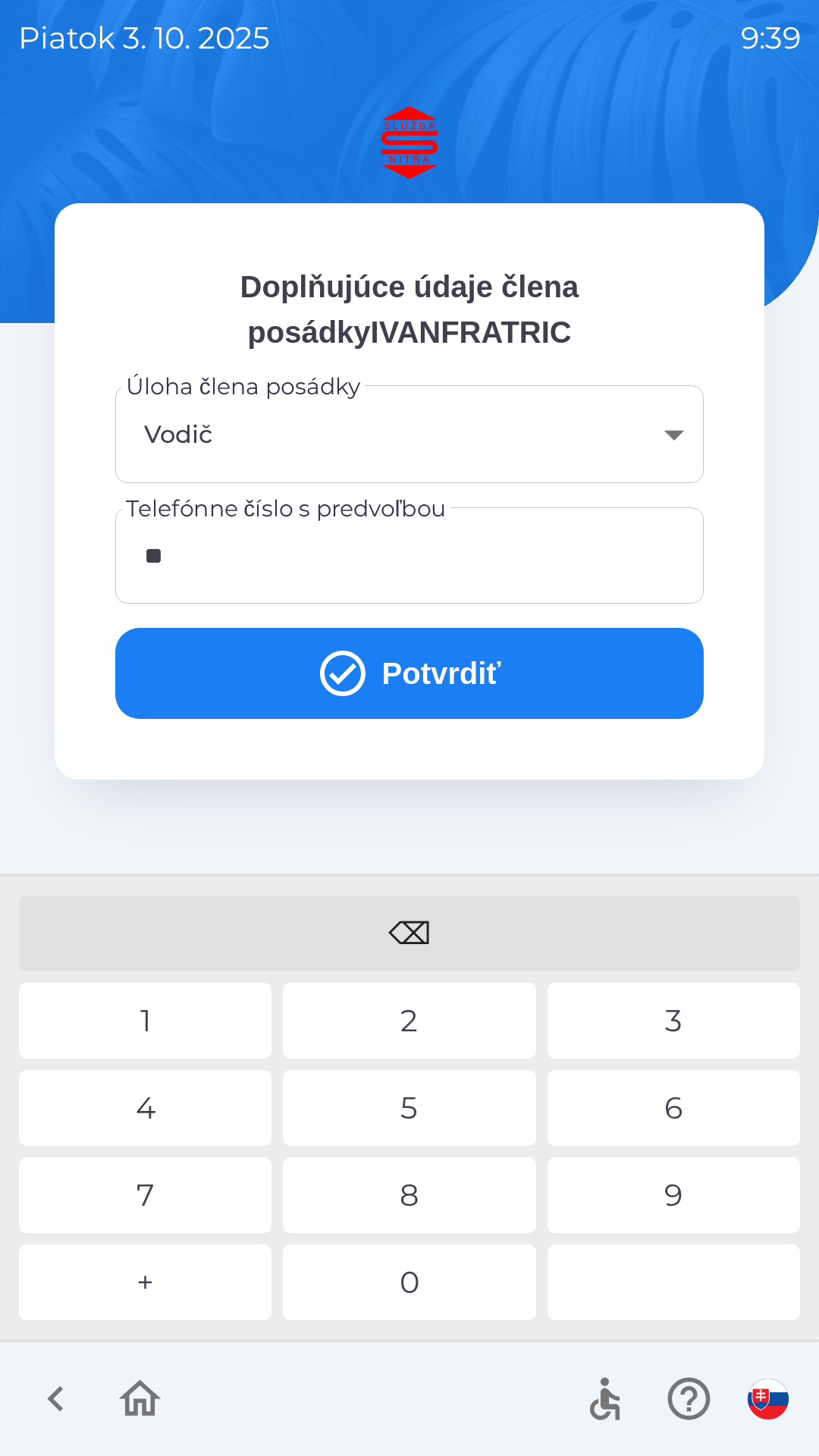
click at [176, 1112] on div "4" at bounding box center [145, 1107] width 252 height 76
click at [674, 1190] on div "9" at bounding box center [673, 1195] width 252 height 76
click at [434, 1266] on div "0" at bounding box center [409, 1282] width 252 height 76
click at [686, 1111] on div "6" at bounding box center [673, 1107] width 252 height 76
type input "**********"
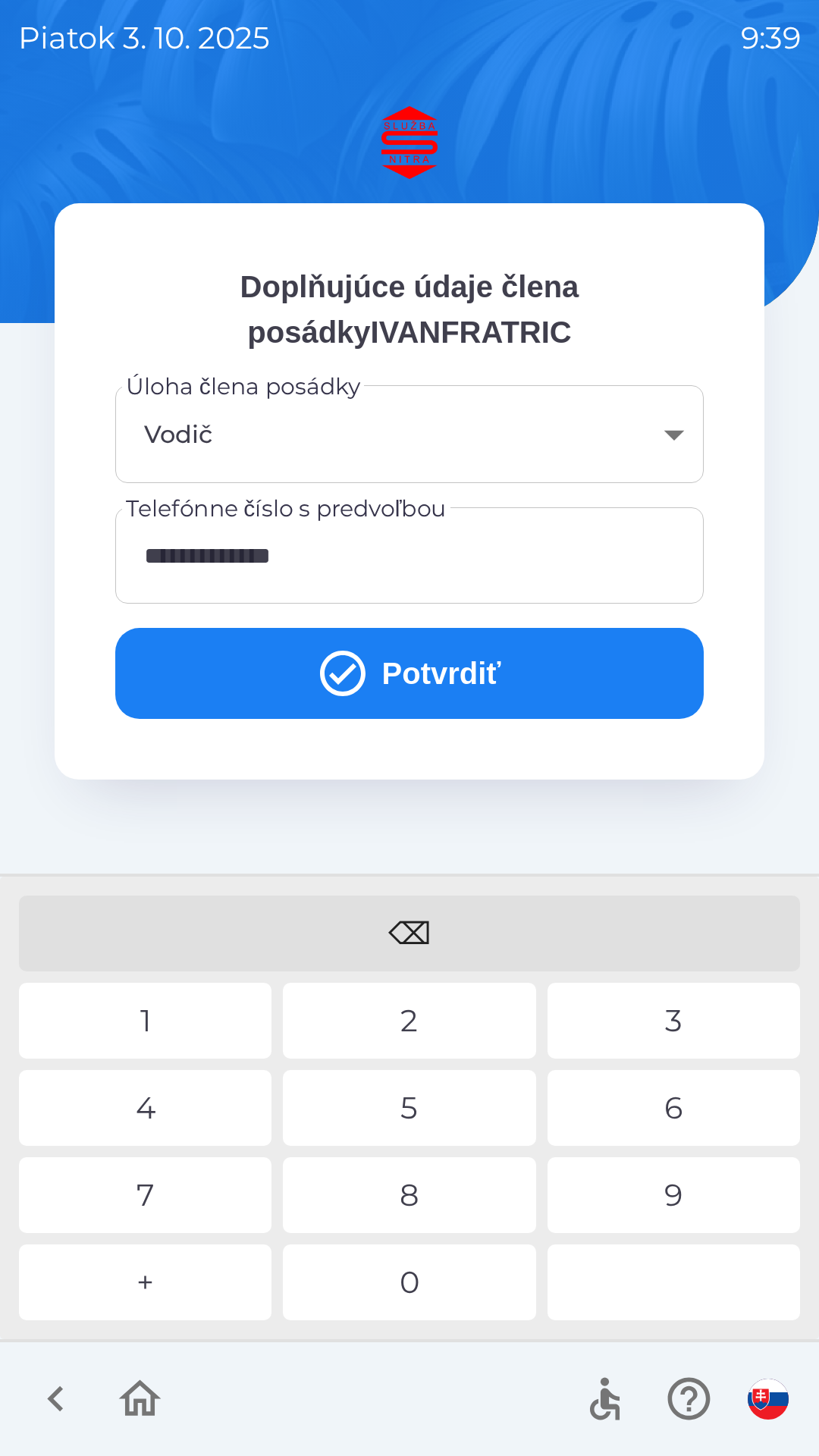
click at [442, 665] on button "Potvrdiť" at bounding box center [410, 673] width 588 height 91
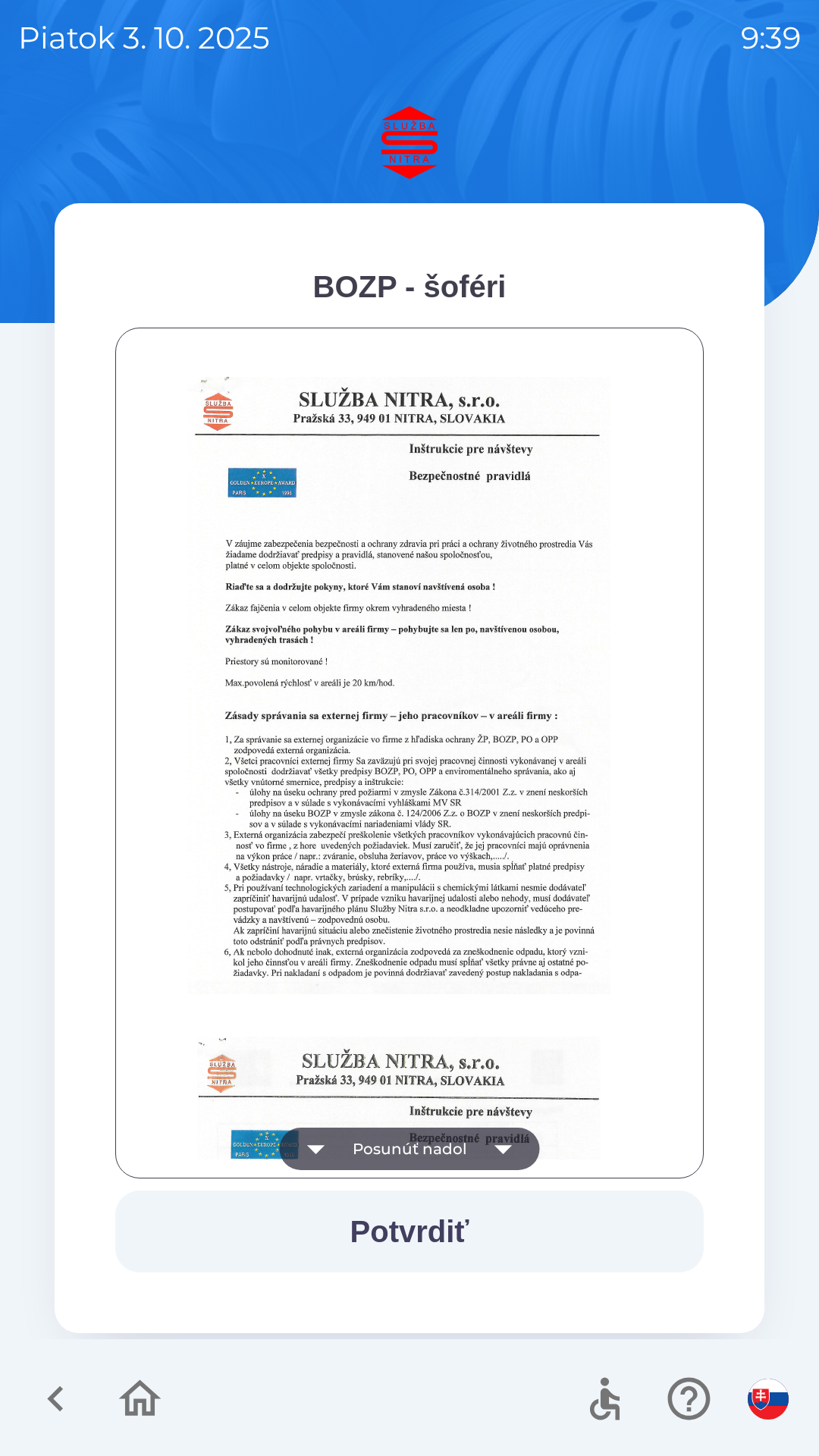
click at [509, 1144] on icon "button" at bounding box center [503, 1149] width 43 height 43
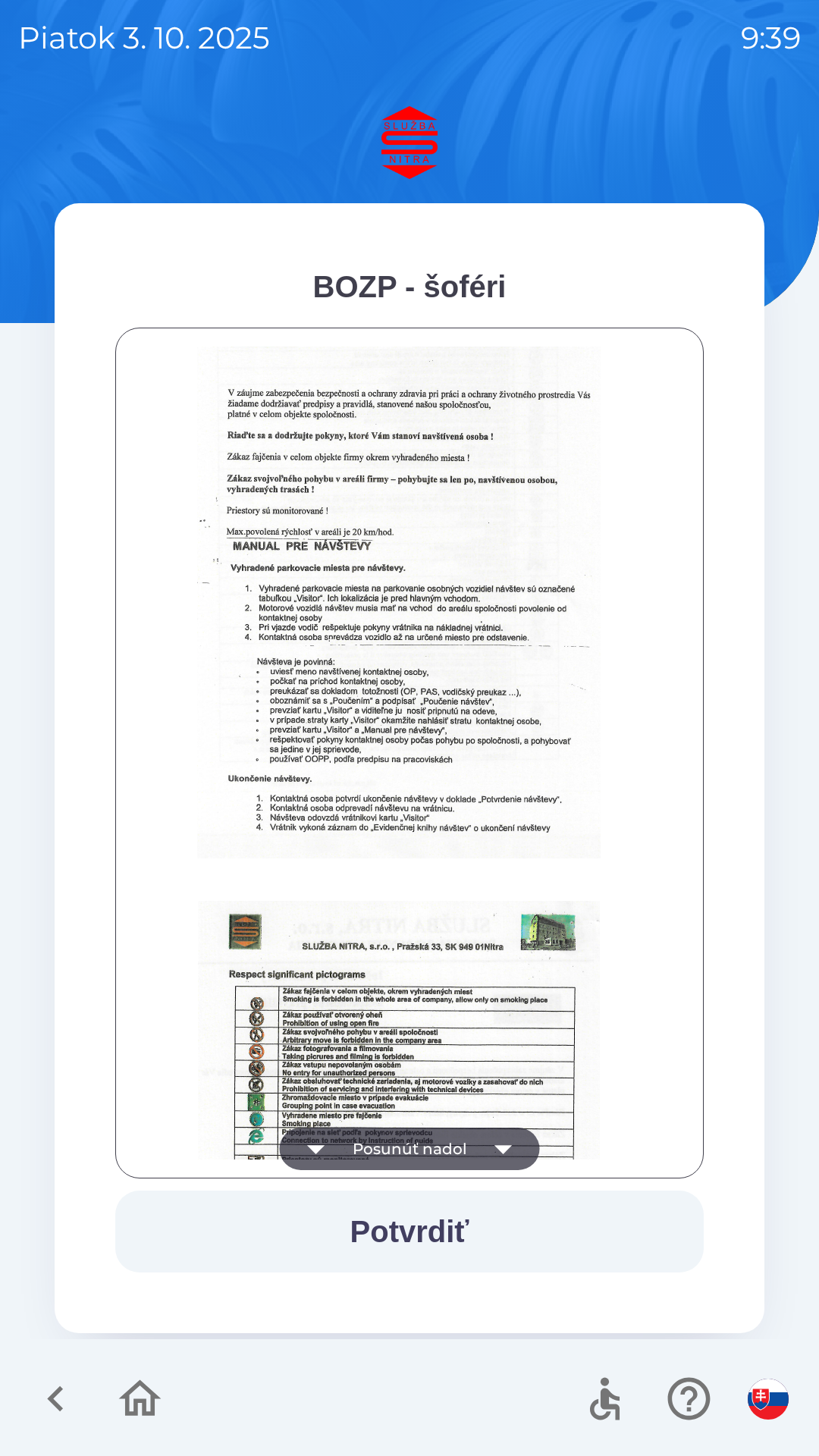
click at [503, 1149] on icon "button" at bounding box center [503, 1149] width 17 height 9
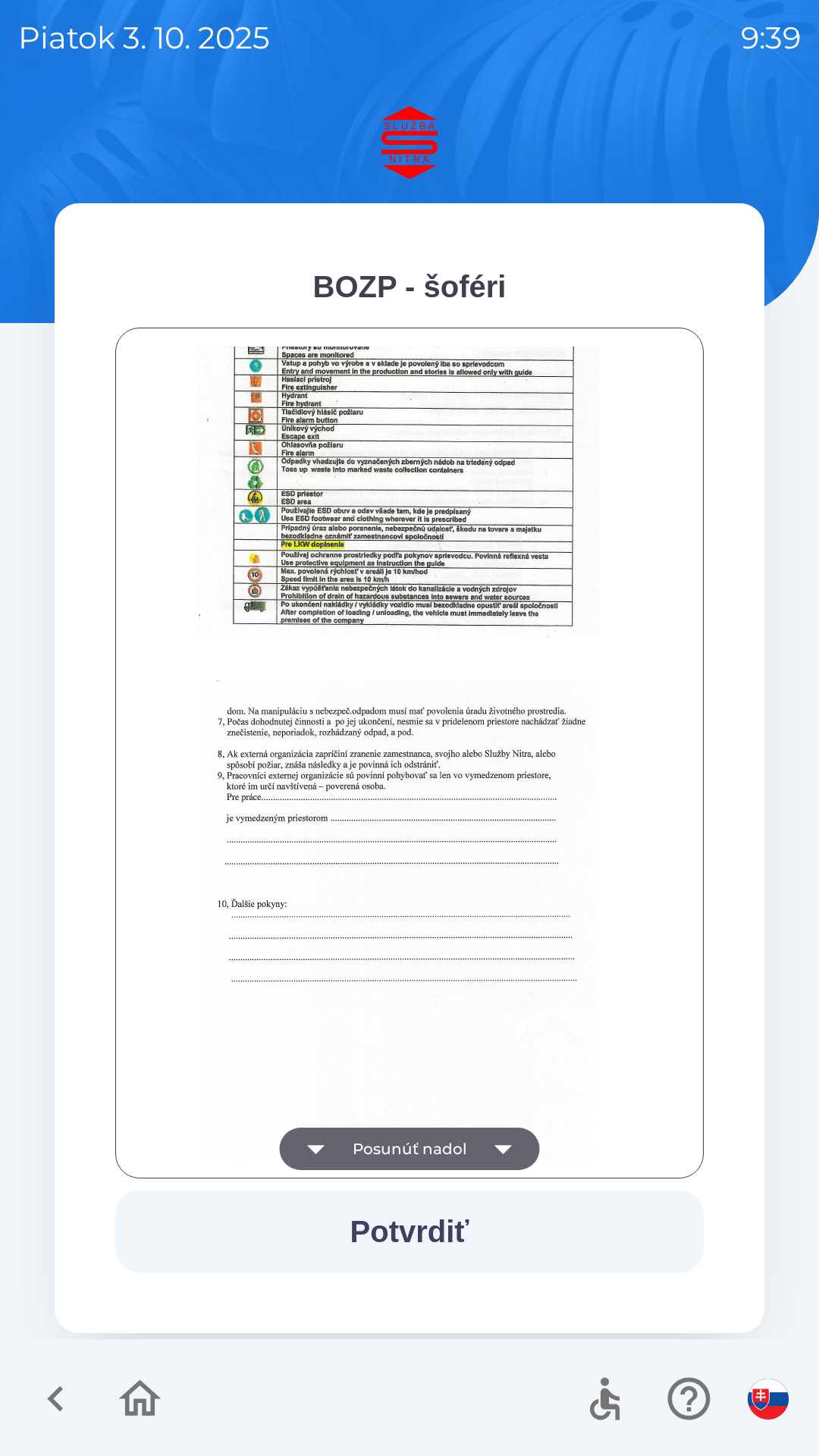
click at [510, 1142] on icon "button" at bounding box center [503, 1149] width 43 height 43
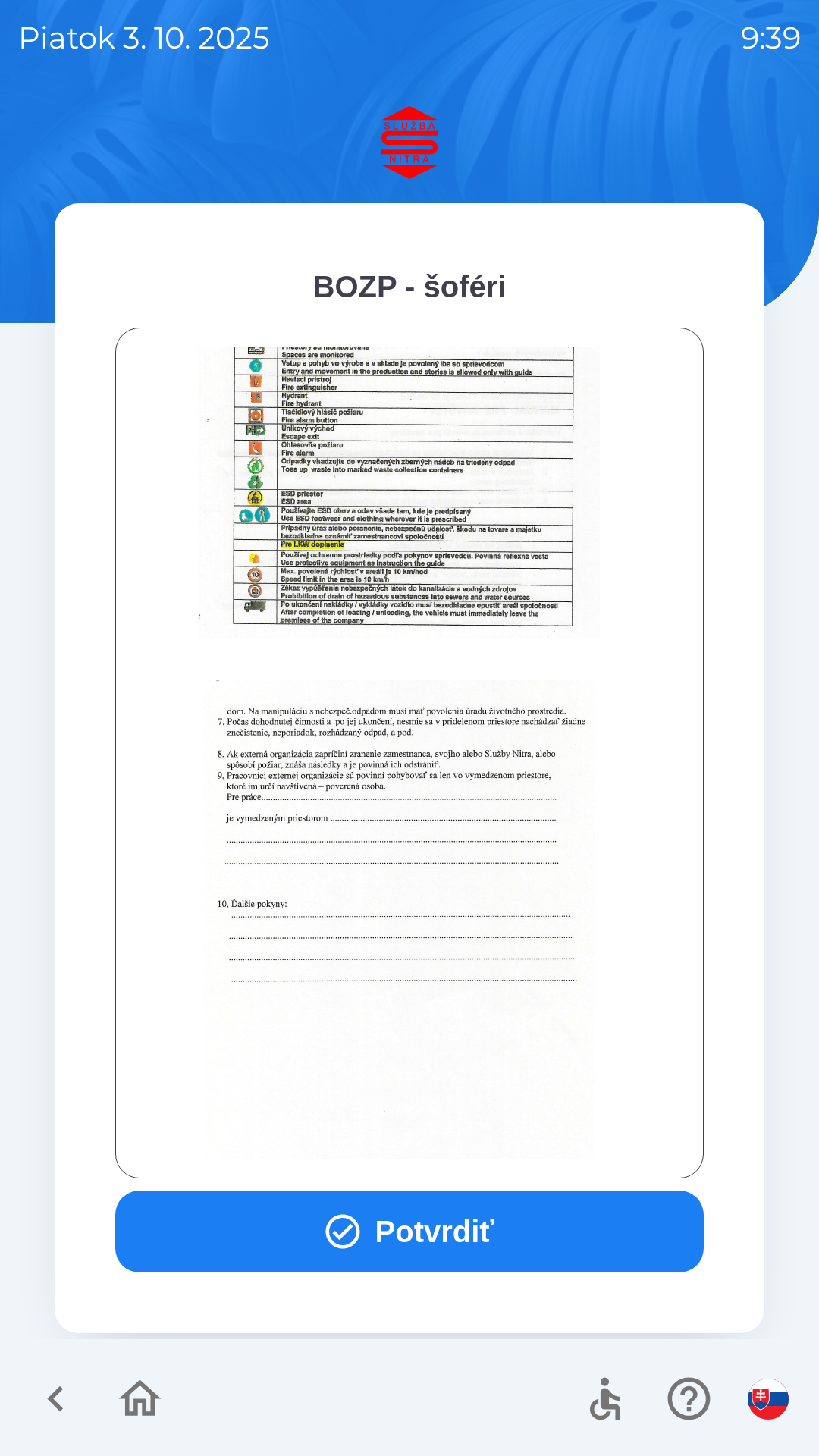
scroll to position [1699, 0]
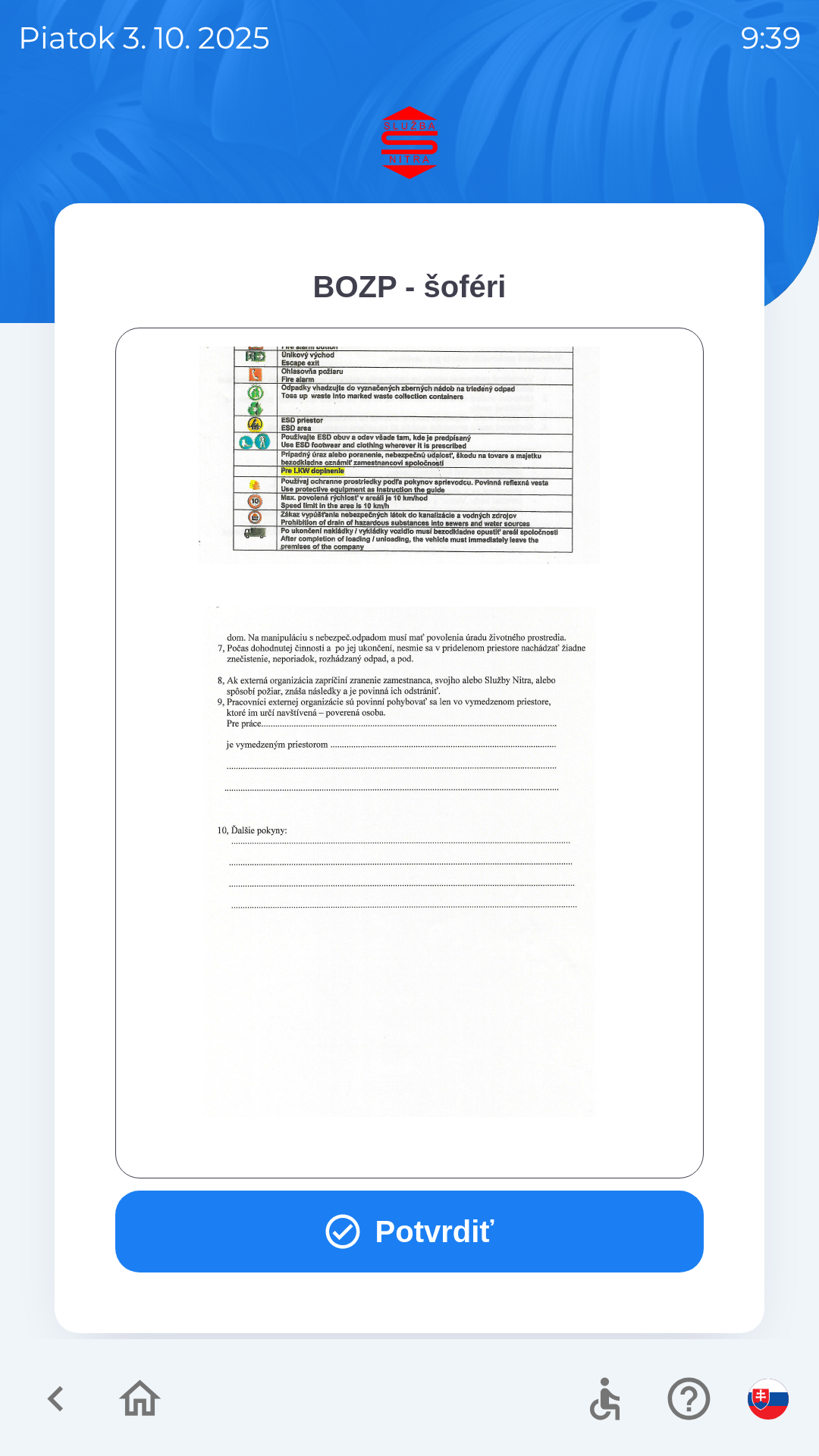
click at [462, 1241] on button "Potvrdiť" at bounding box center [410, 1231] width 588 height 82
